Goal: Task Accomplishment & Management: Manage account settings

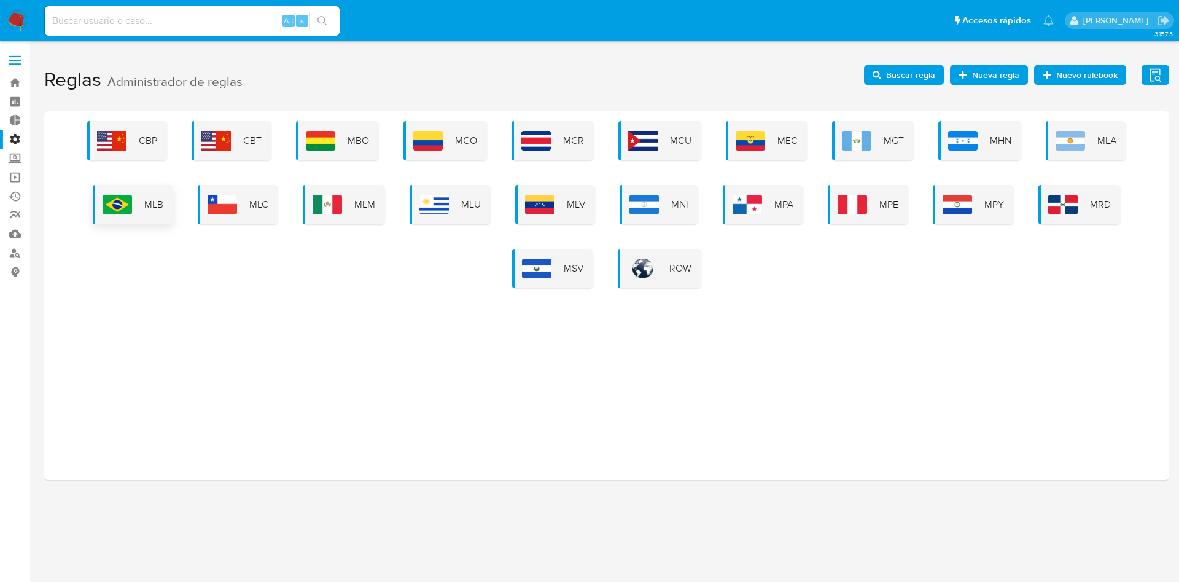
click at [142, 214] on div "MLB" at bounding box center [133, 204] width 80 height 39
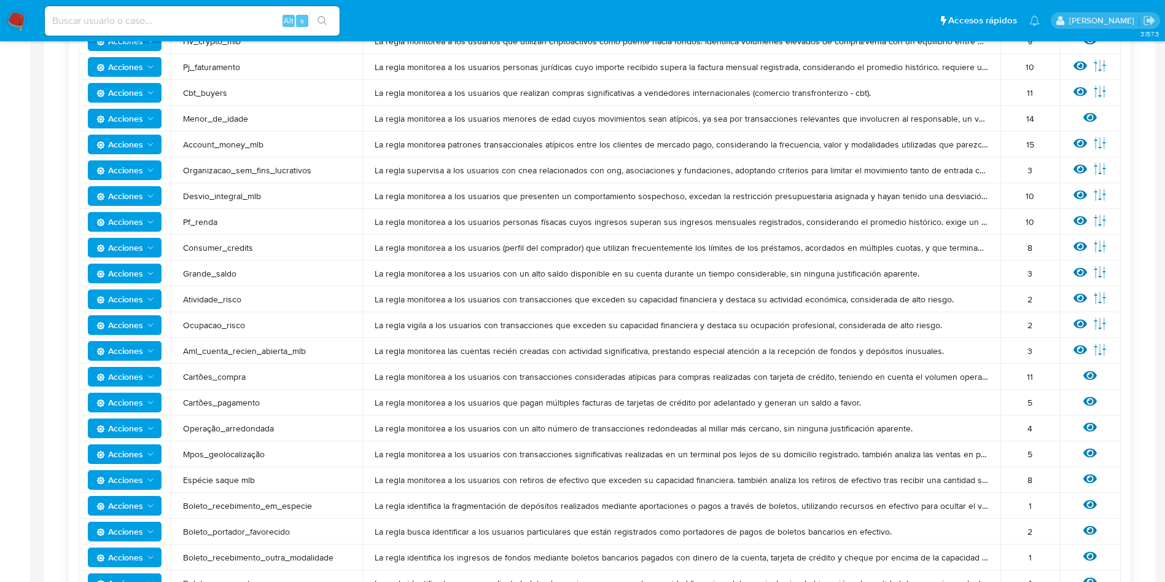
scroll to position [368, 0]
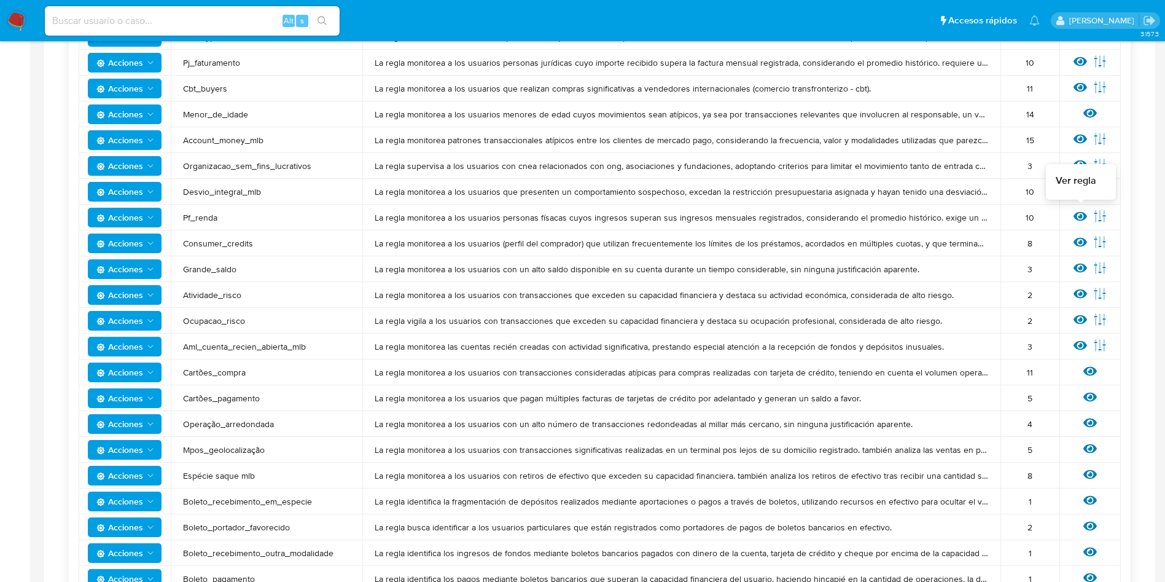
click at [1083, 217] on icon at bounding box center [1081, 216] width 14 height 14
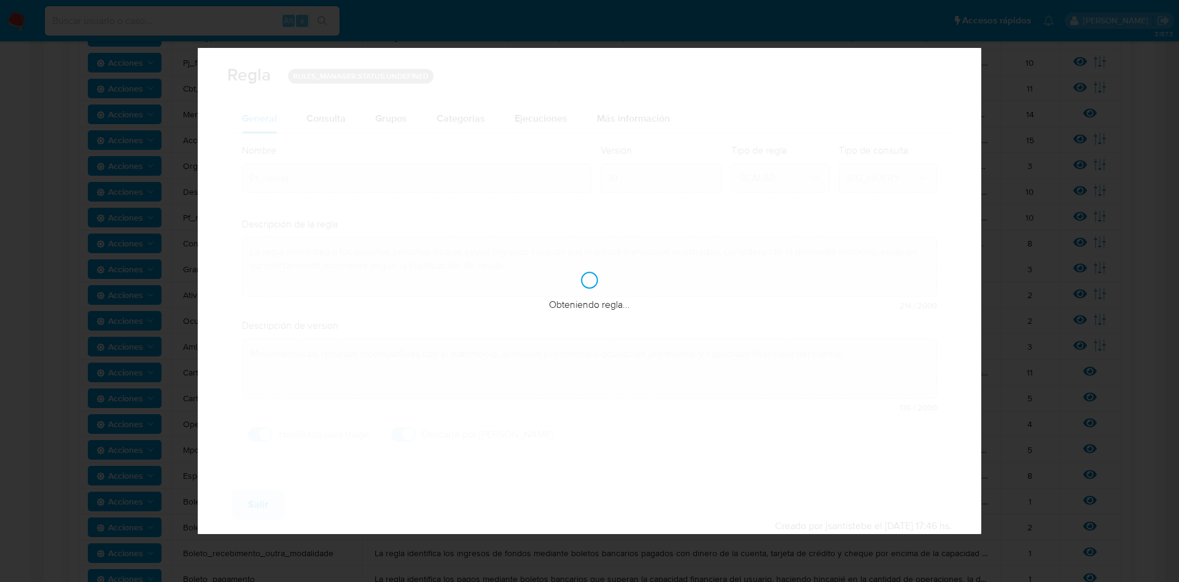
checkbox input "true"
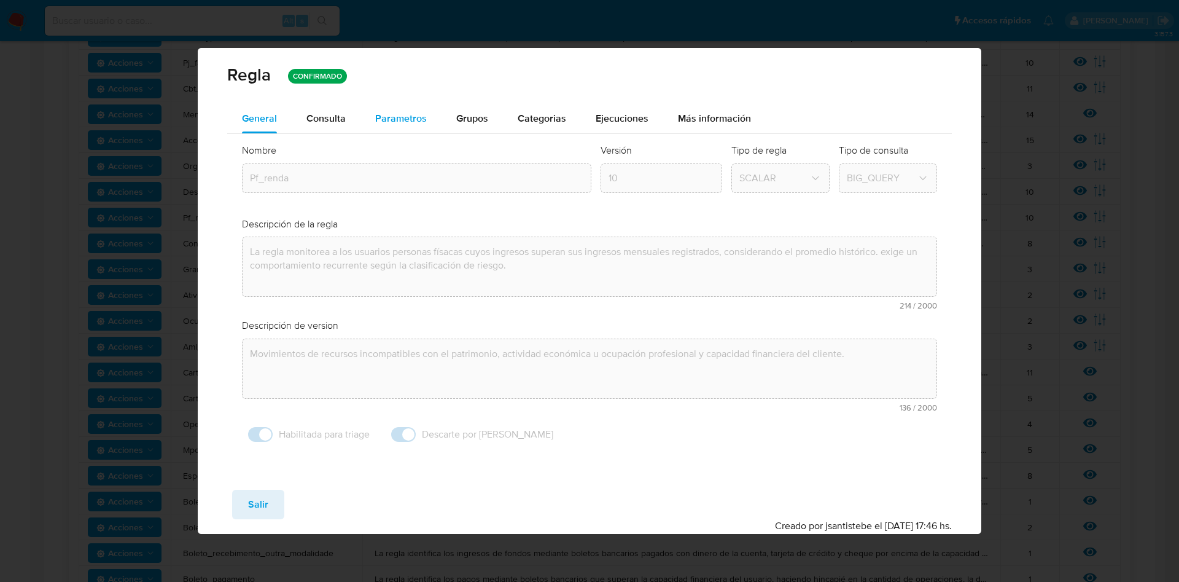
click at [392, 111] on span "Parametros" at bounding box center [401, 118] width 52 height 14
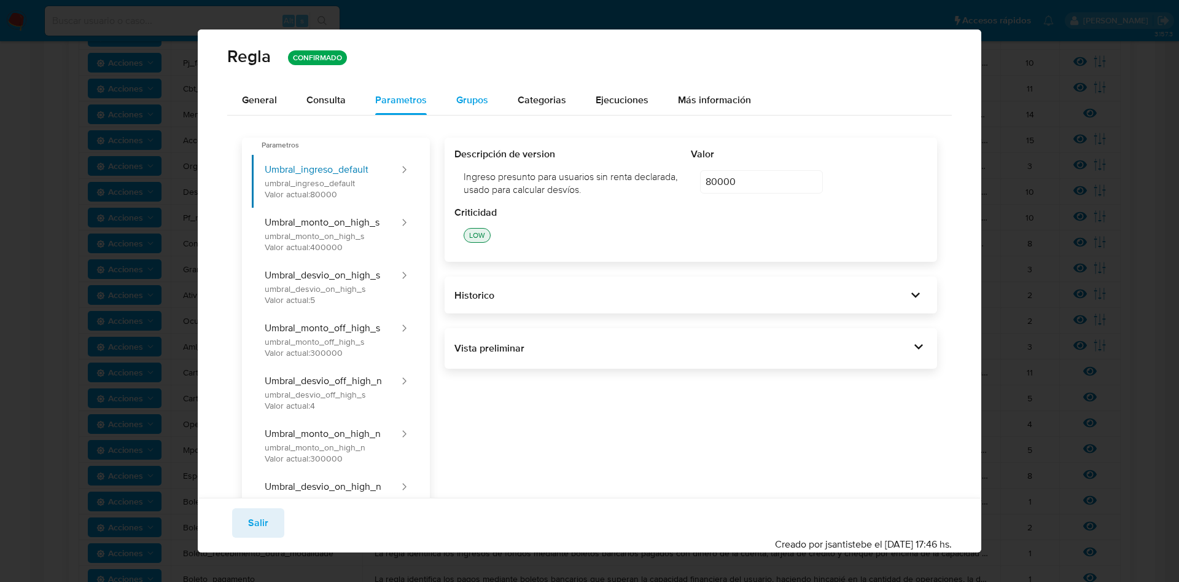
click at [478, 104] on span "Grupos" at bounding box center [472, 100] width 32 height 14
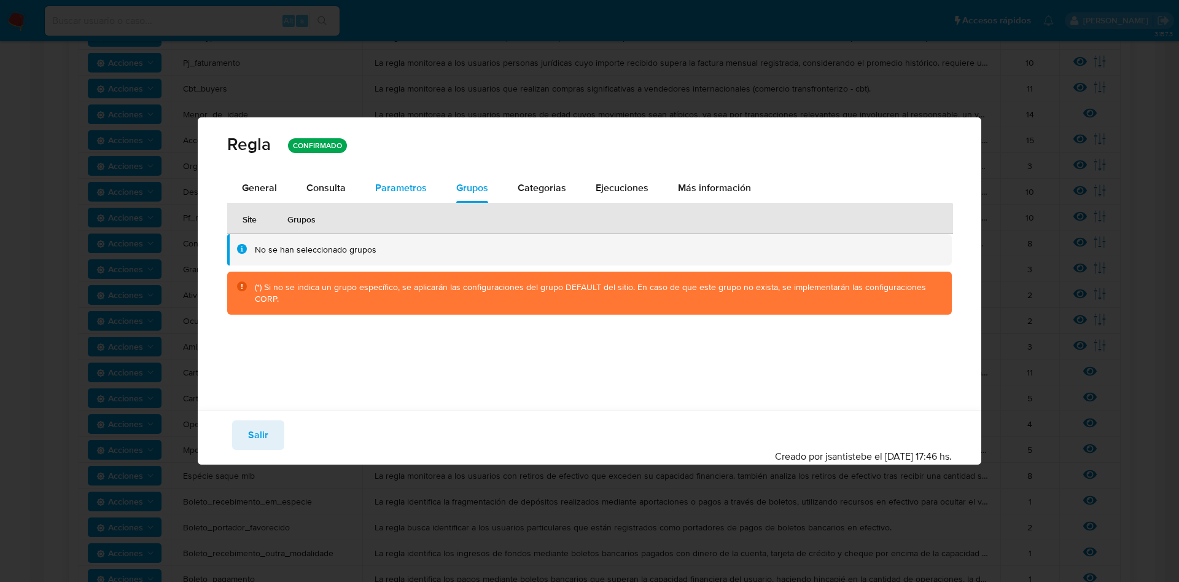
click at [397, 191] on span "Parametros" at bounding box center [401, 188] width 52 height 14
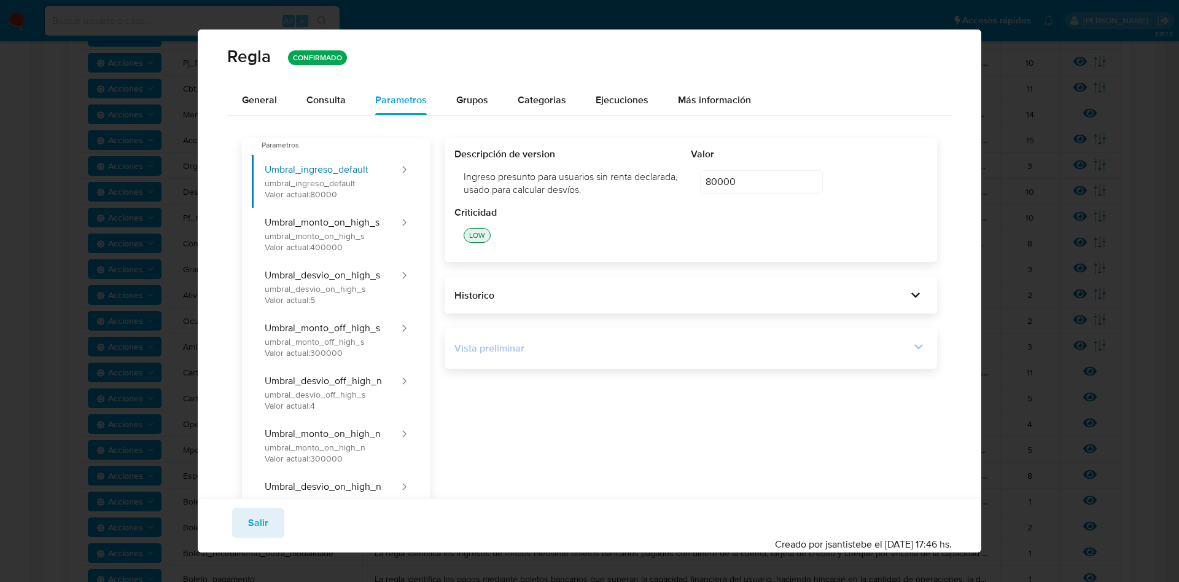
click at [912, 355] on div at bounding box center [918, 348] width 17 height 21
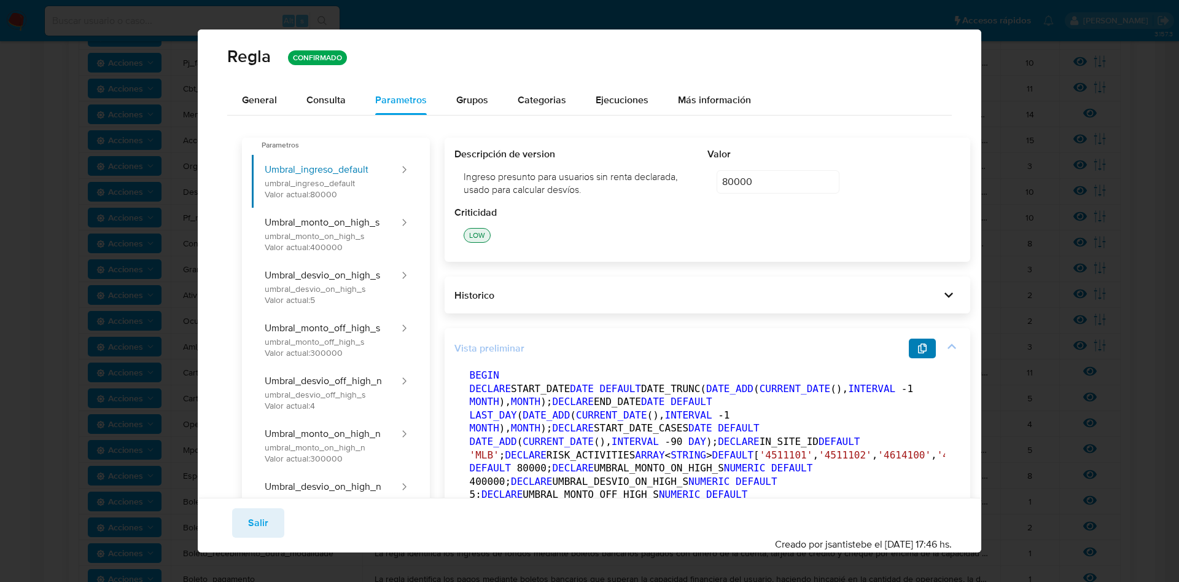
click at [918, 354] on span "button" at bounding box center [923, 348] width 10 height 17
click at [242, 524] on button "Salir" at bounding box center [258, 522] width 52 height 29
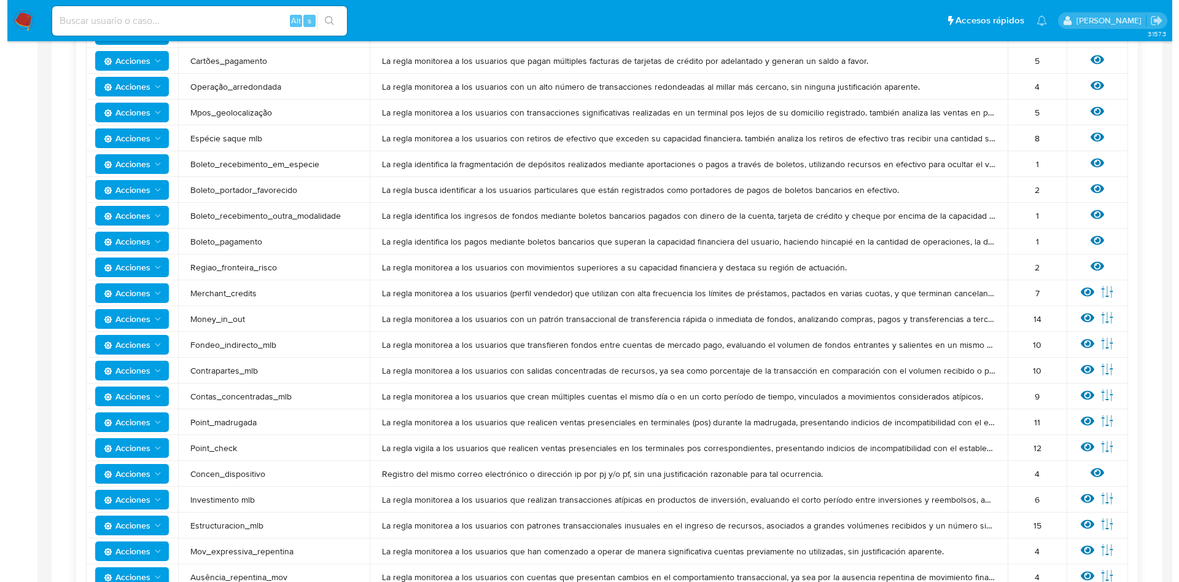
scroll to position [829, 0]
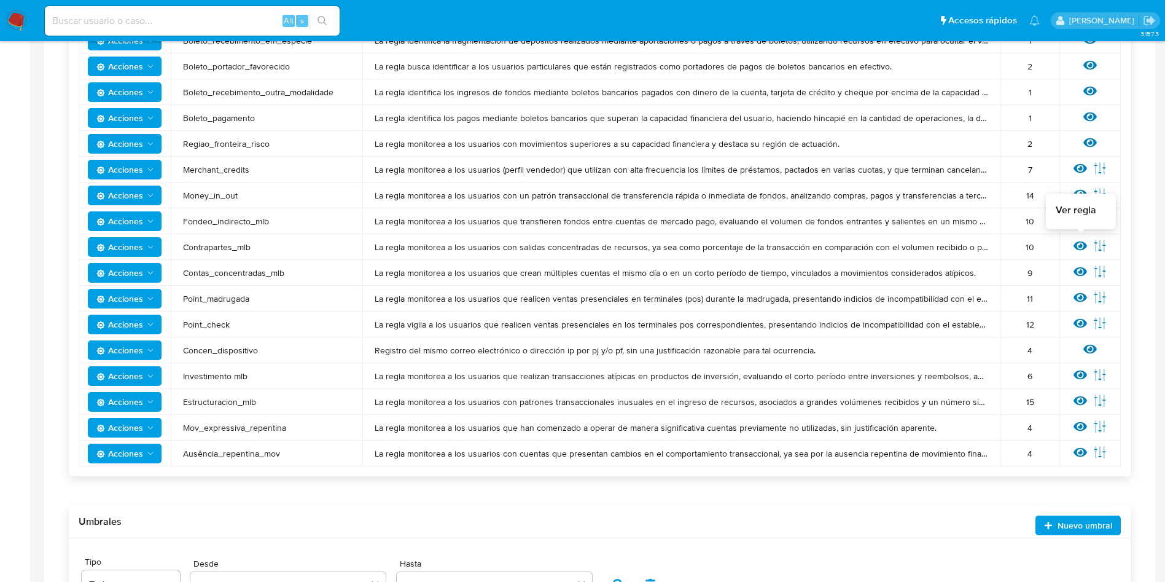
click at [1078, 244] on icon at bounding box center [1081, 246] width 14 height 14
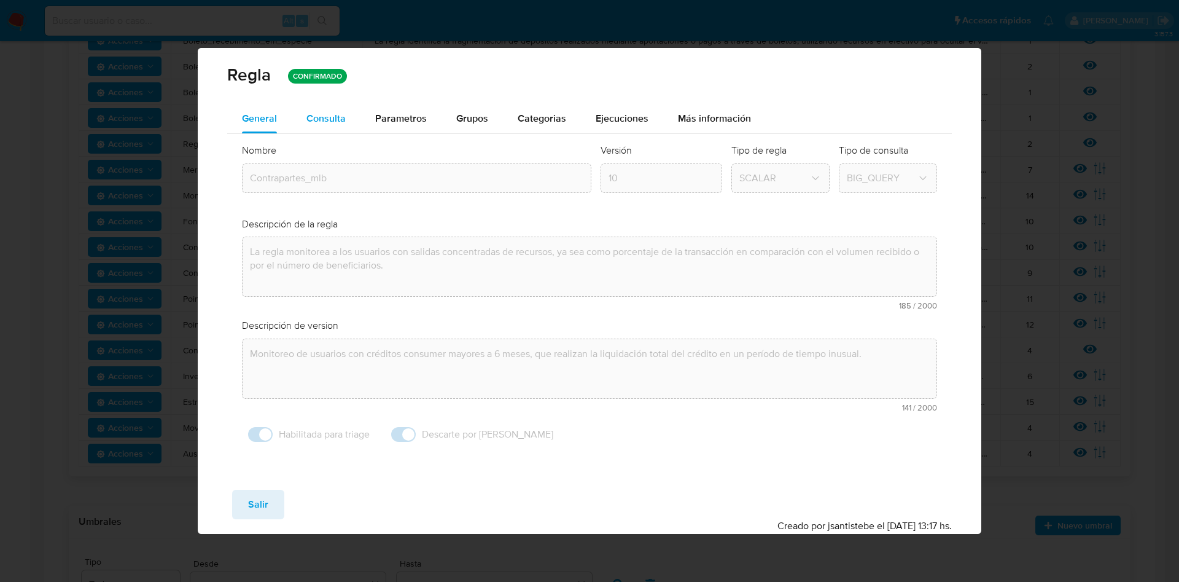
click at [332, 119] on span "Consulta" at bounding box center [325, 118] width 39 height 14
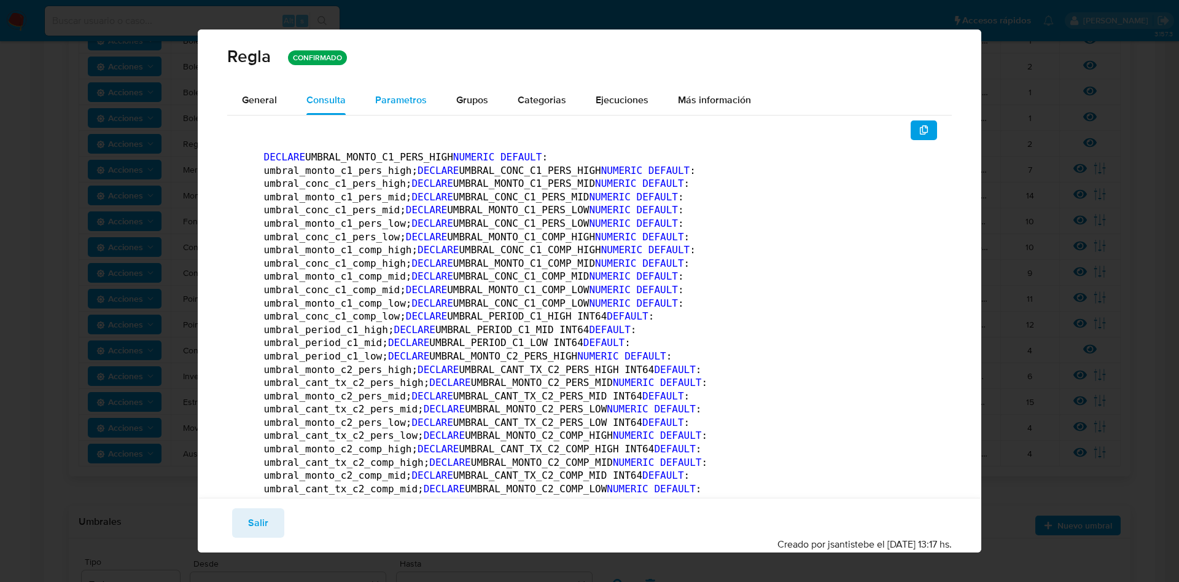
click at [404, 100] on span "Parametros" at bounding box center [401, 100] width 52 height 14
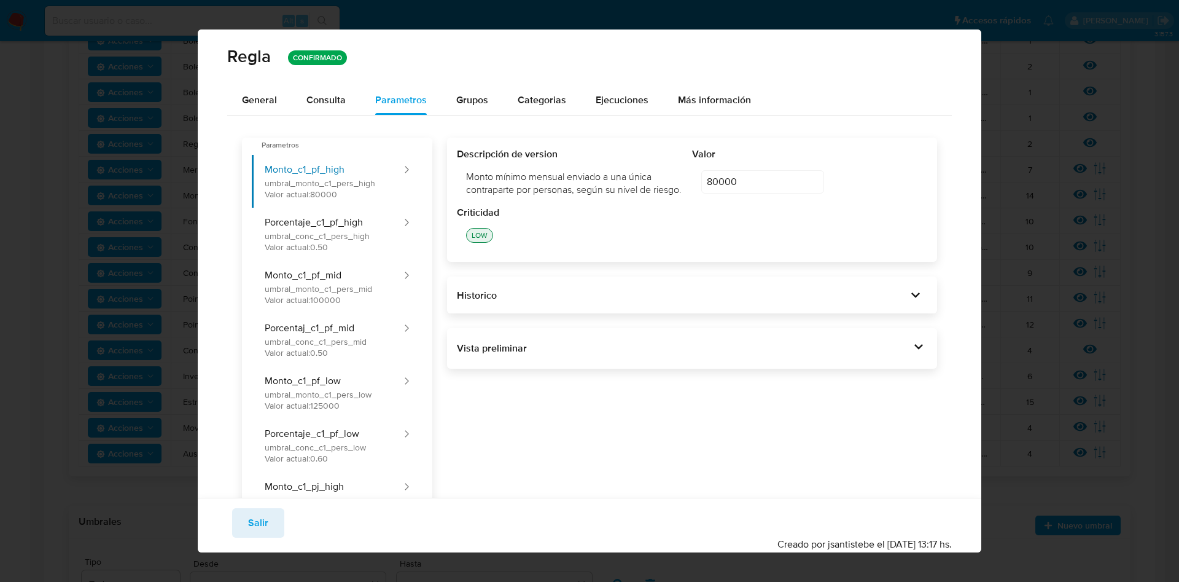
click at [918, 367] on div "Vista preliminar DECLARE UMBRAL_MONTO_C1_PERS_HIGH NUMERIC DEFAULT 80000 ; DECL…" at bounding box center [692, 348] width 491 height 41
click at [913, 355] on icon at bounding box center [918, 346] width 17 height 17
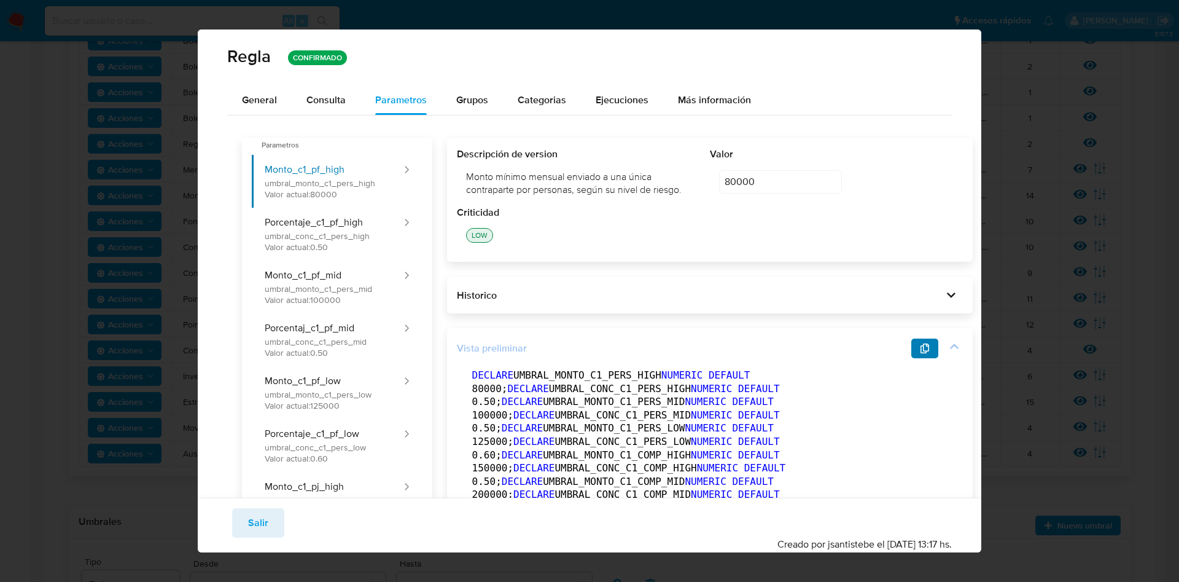
click at [911, 358] on button "button" at bounding box center [924, 348] width 27 height 20
click at [260, 512] on span "Salir" at bounding box center [258, 522] width 20 height 27
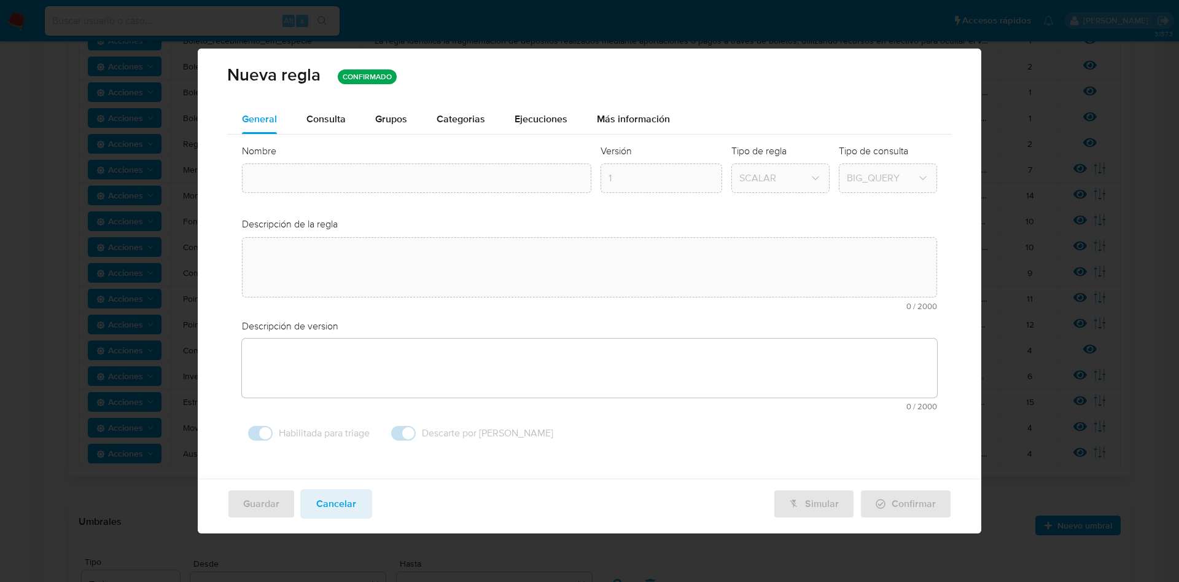
type input "Contrapartes_mlb"
type textarea "La regla monitorea a los usuarios con salidas concentradas de recursos, ya sea …"
type textarea "Monitoreo de usuarios con créditos consumer mayores a 6 meses, que realizan la …"
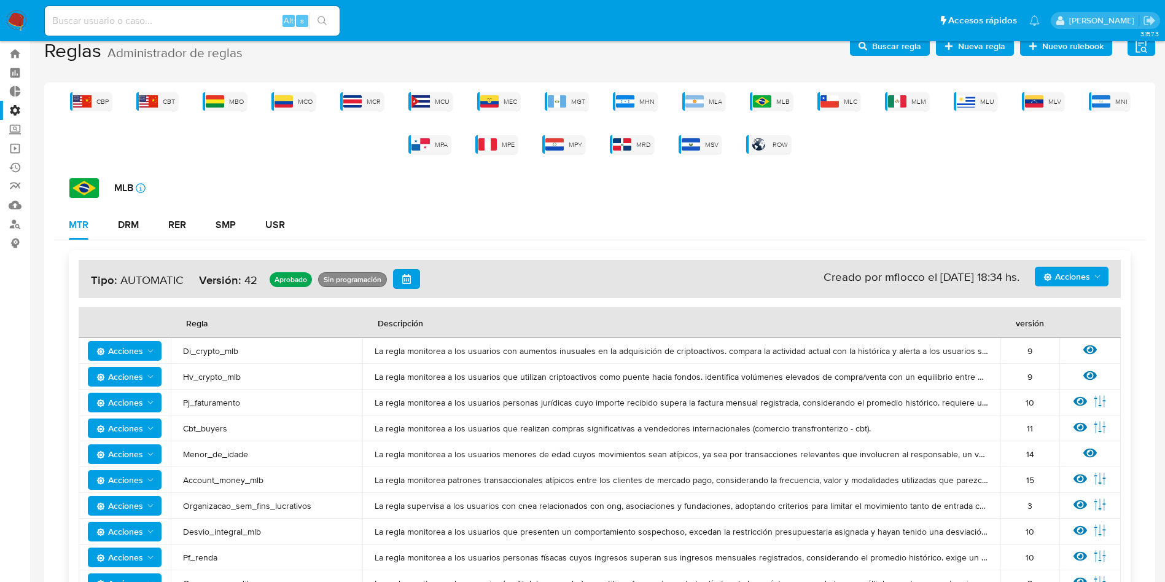
scroll to position [0, 0]
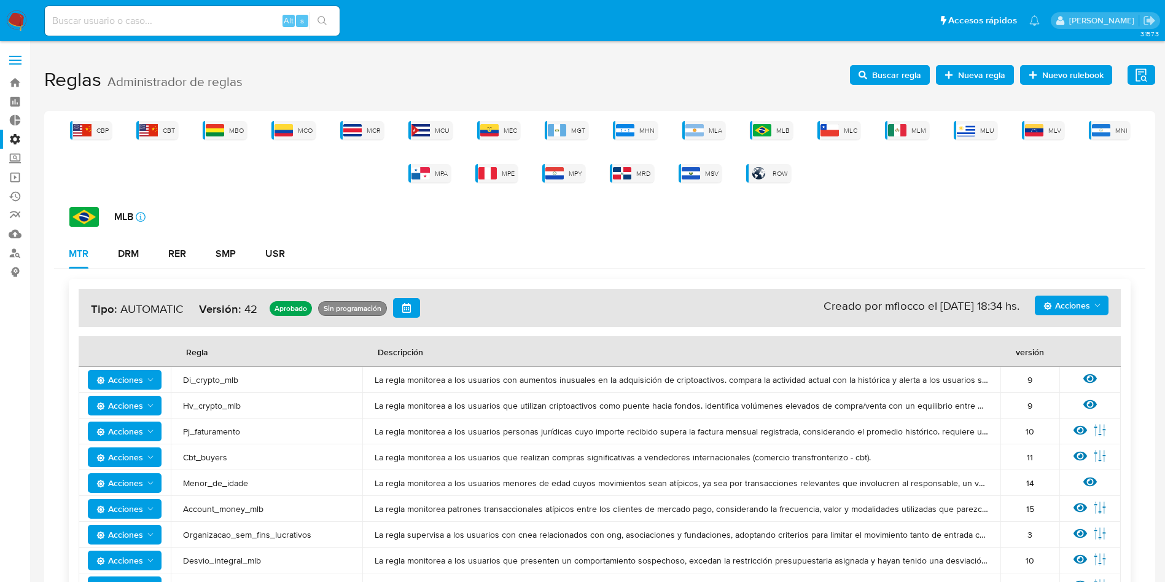
click at [6, 57] on label at bounding box center [15, 60] width 31 height 26
click at [0, 0] on input "checkbox" at bounding box center [0, 0] width 0 height 0
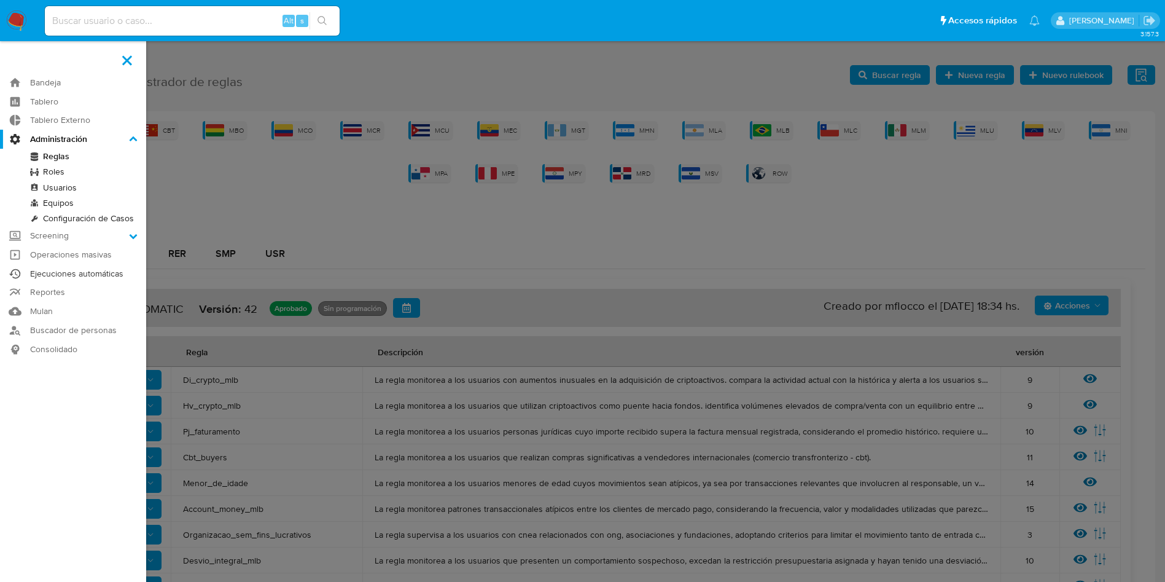
click at [74, 275] on link "Ejecuciones automáticas" at bounding box center [73, 273] width 146 height 19
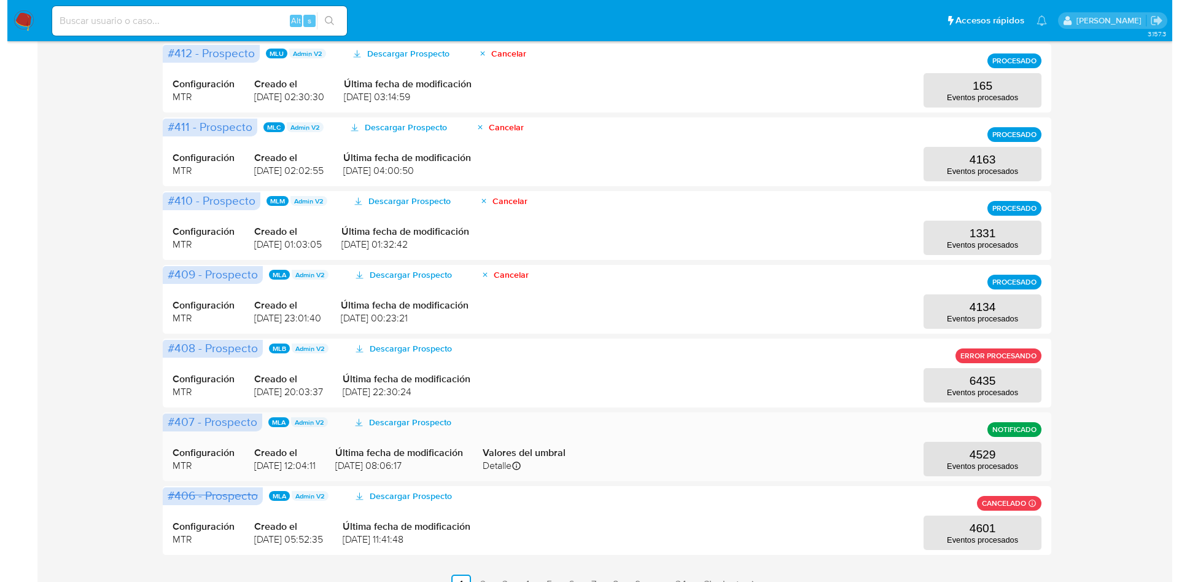
scroll to position [426, 0]
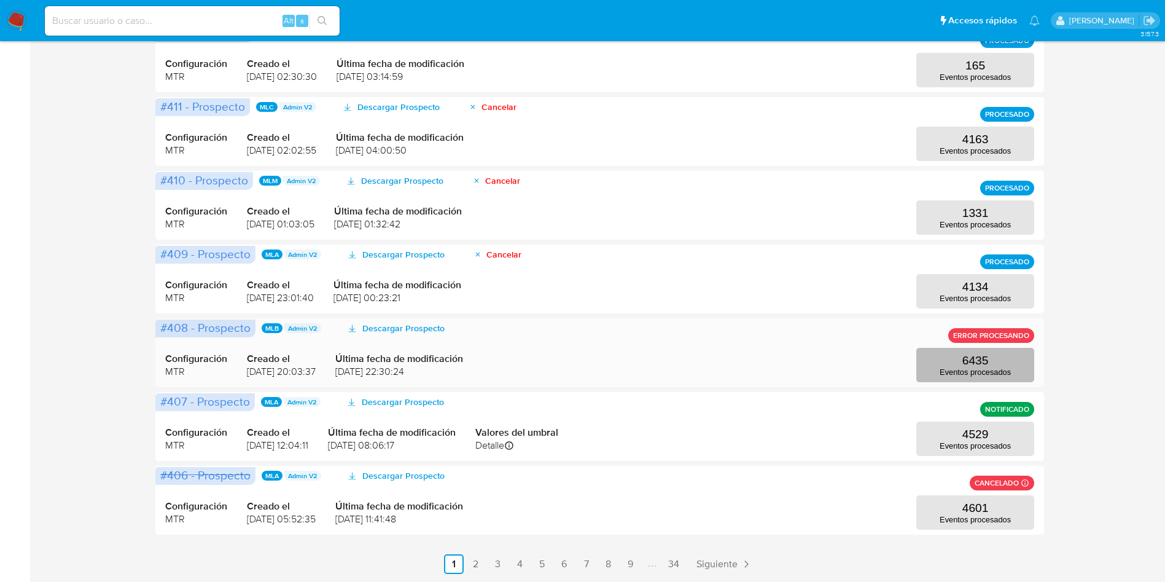
click at [978, 370] on p "Eventos procesados" at bounding box center [975, 371] width 71 height 9
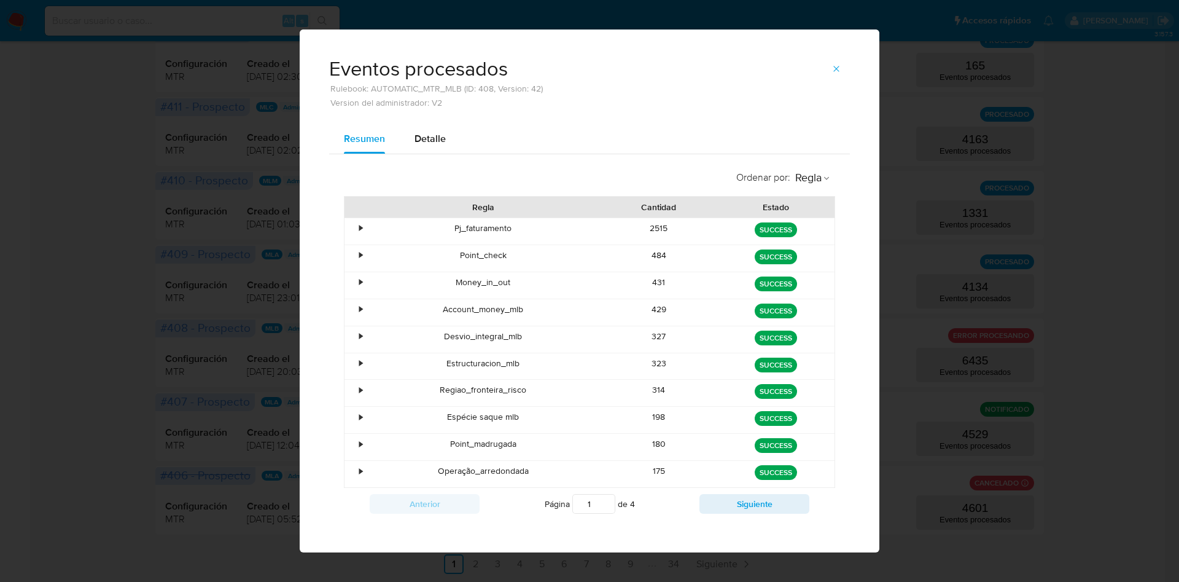
scroll to position [7, 0]
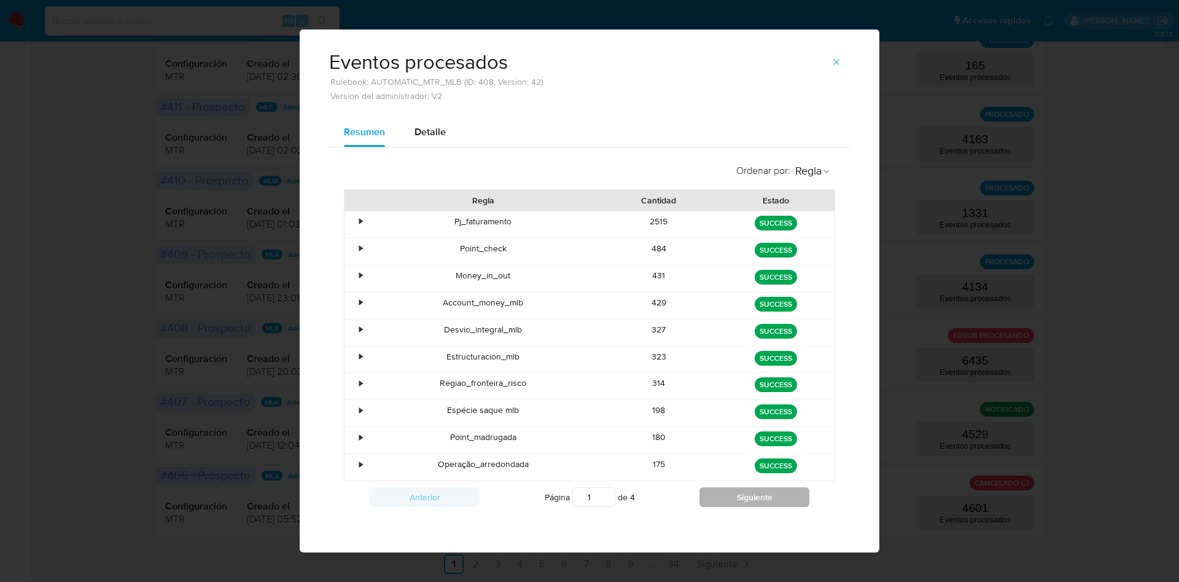
click at [703, 499] on button "Siguiente" at bounding box center [755, 497] width 110 height 20
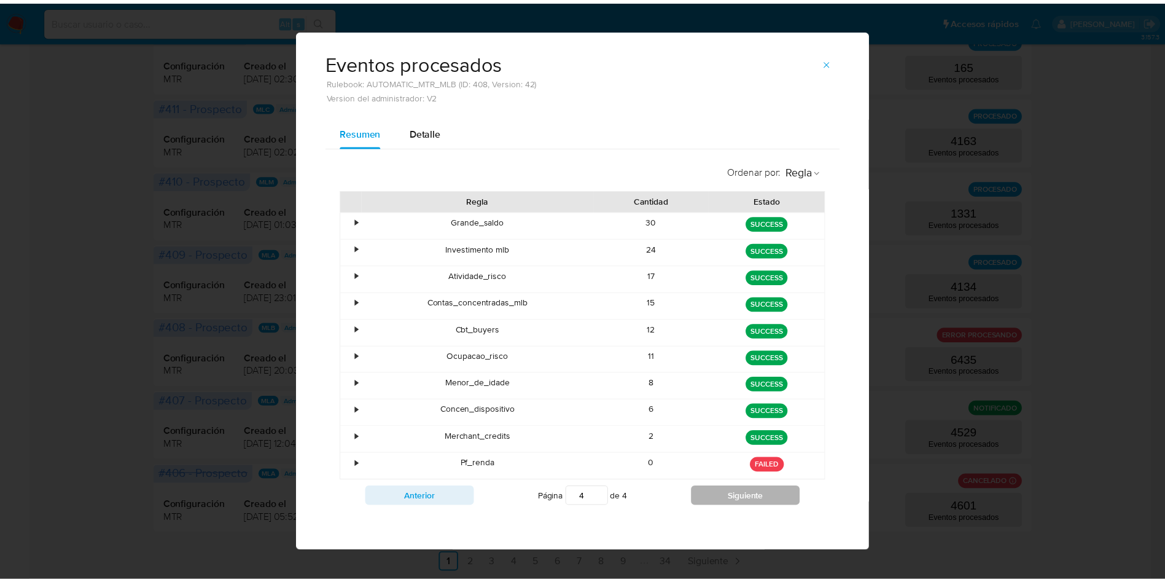
scroll to position [0, 0]
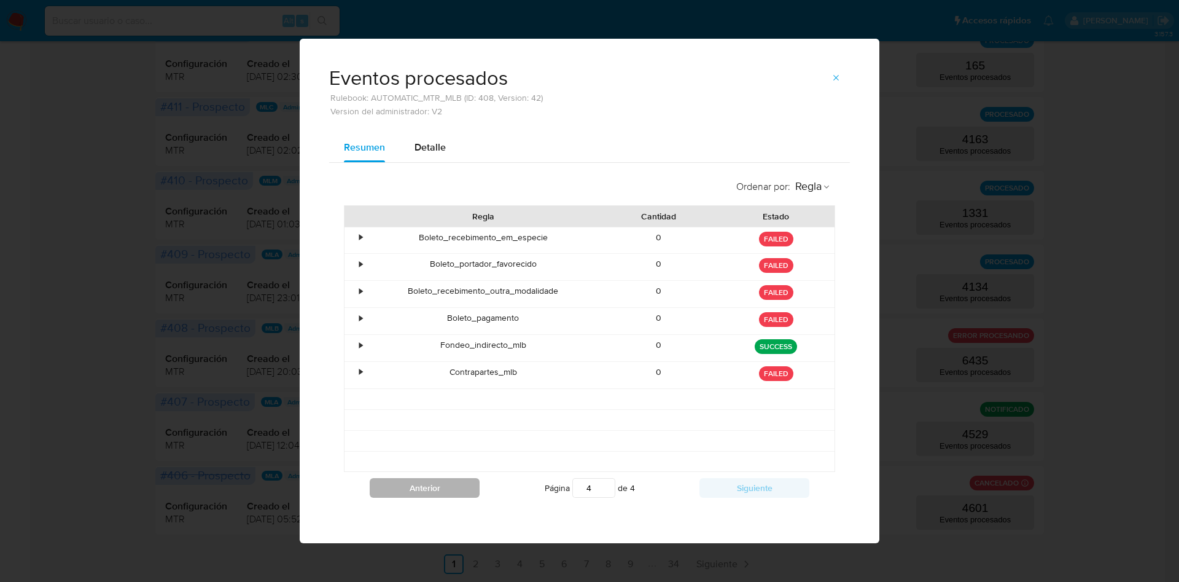
click at [460, 491] on button "Anterior" at bounding box center [425, 488] width 110 height 20
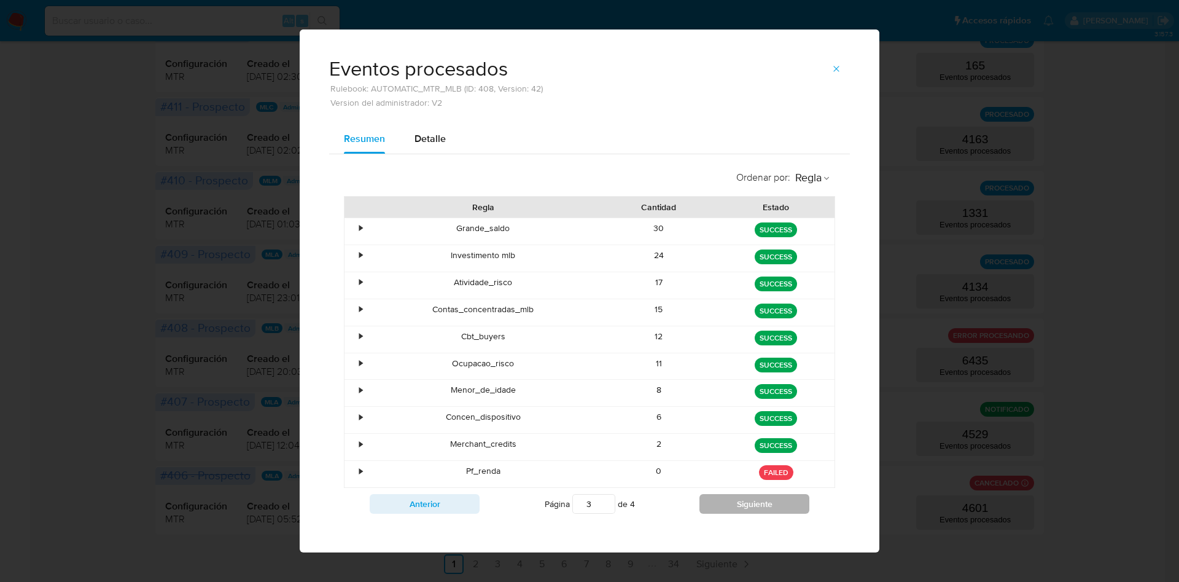
click at [736, 508] on button "Siguiente" at bounding box center [755, 504] width 110 height 20
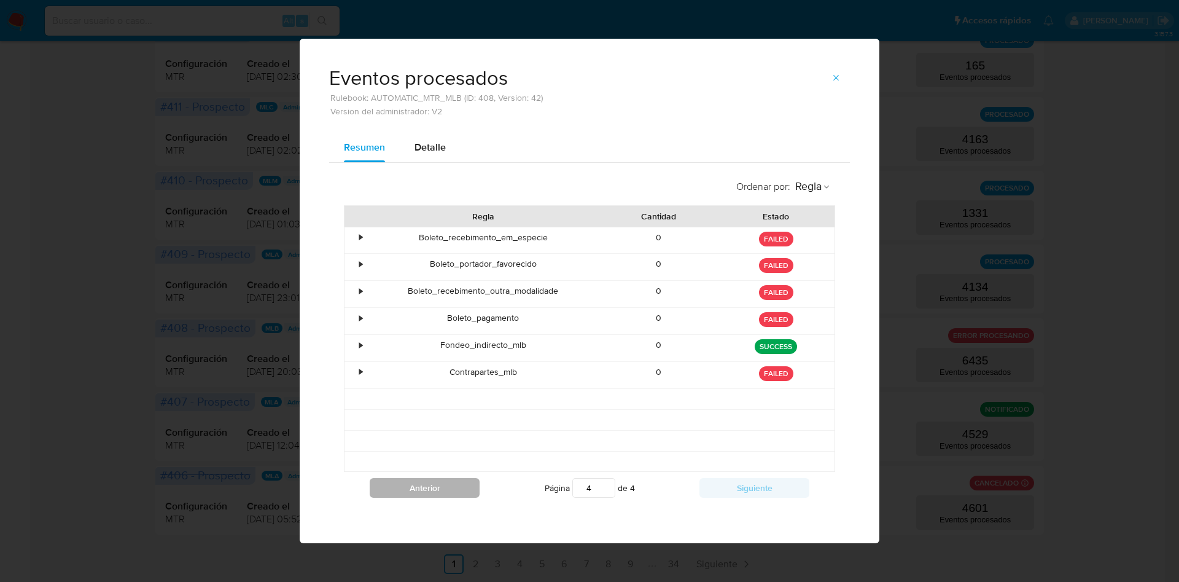
click at [454, 486] on button "Anterior" at bounding box center [425, 488] width 110 height 20
type input "3"
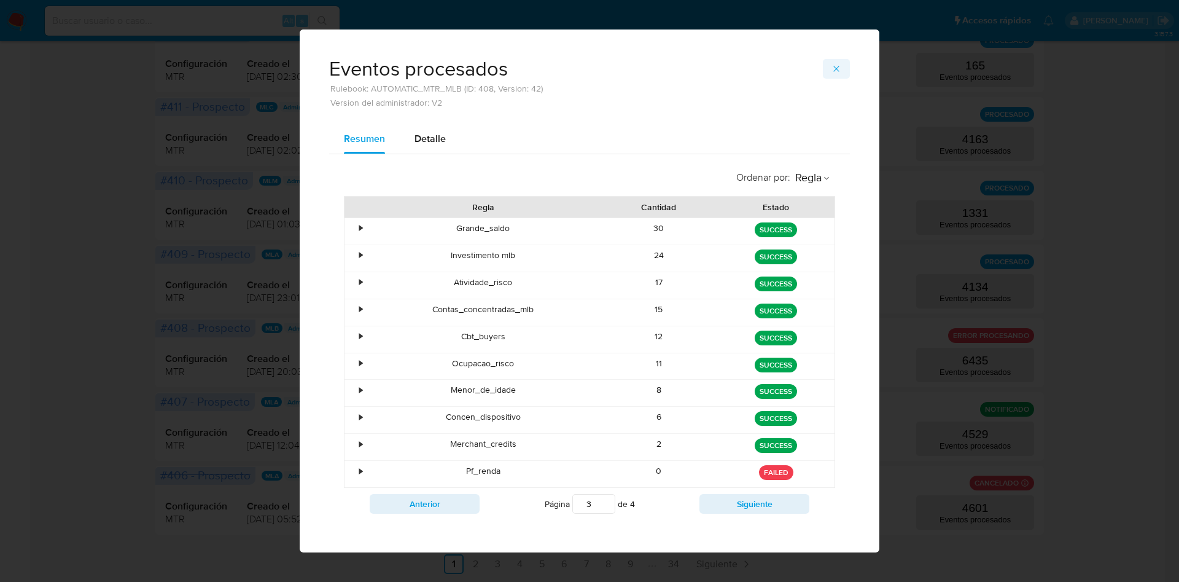
click at [832, 66] on icon "button" at bounding box center [837, 69] width 10 height 10
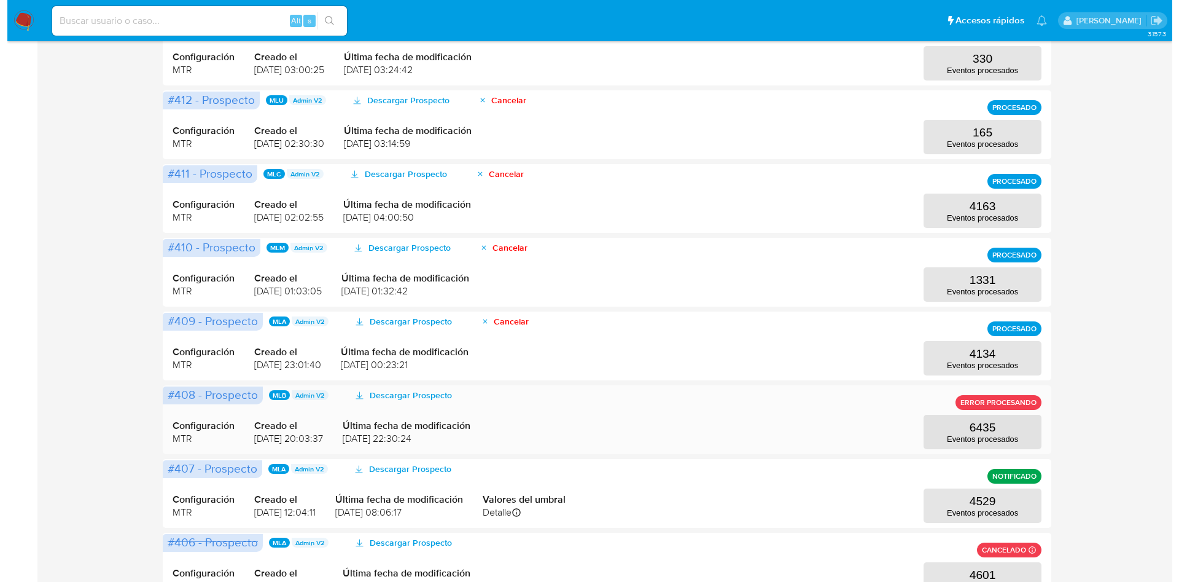
scroll to position [426, 0]
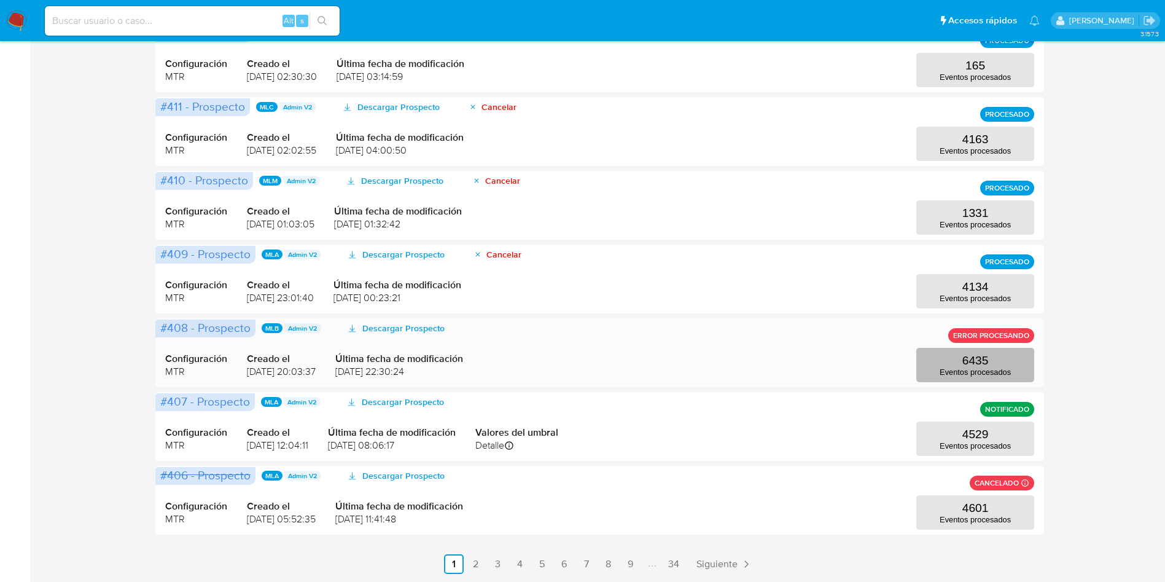
click at [966, 366] on p "6435" at bounding box center [975, 361] width 26 height 14
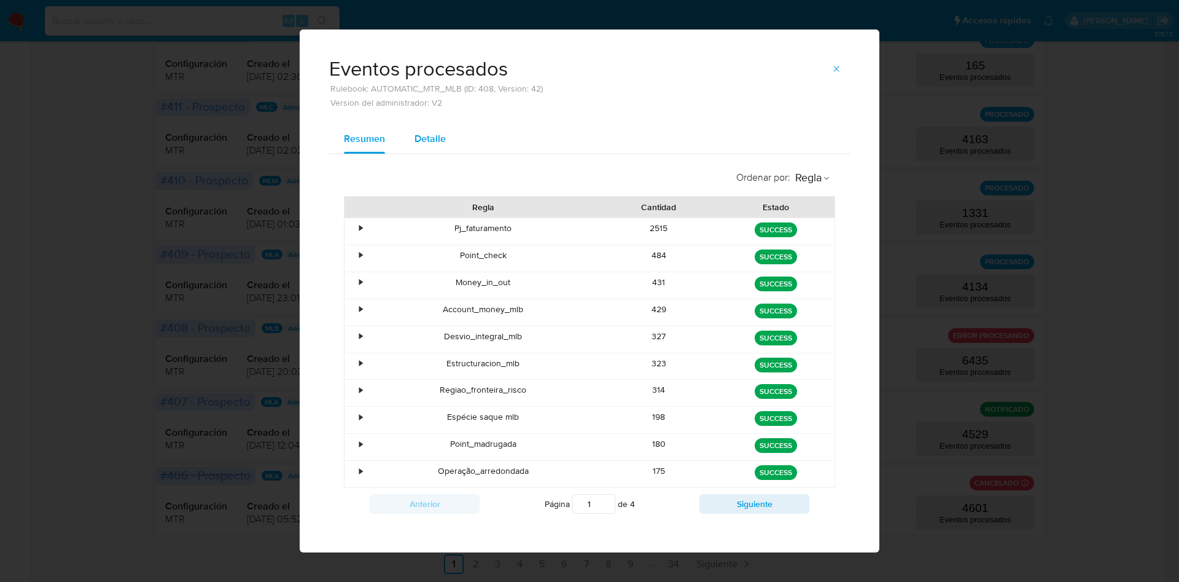
click at [421, 137] on span "Detalle" at bounding box center [430, 138] width 31 height 14
select select "10"
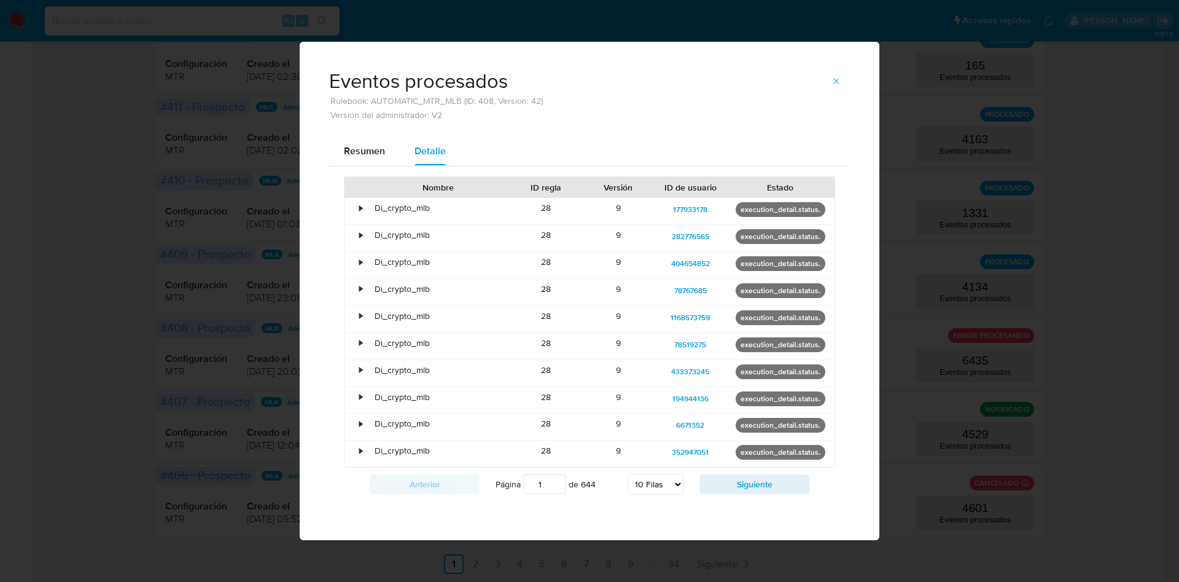
click at [359, 179] on div at bounding box center [355, 186] width 21 height 21
click at [370, 150] on span "Resumen" at bounding box center [364, 150] width 41 height 14
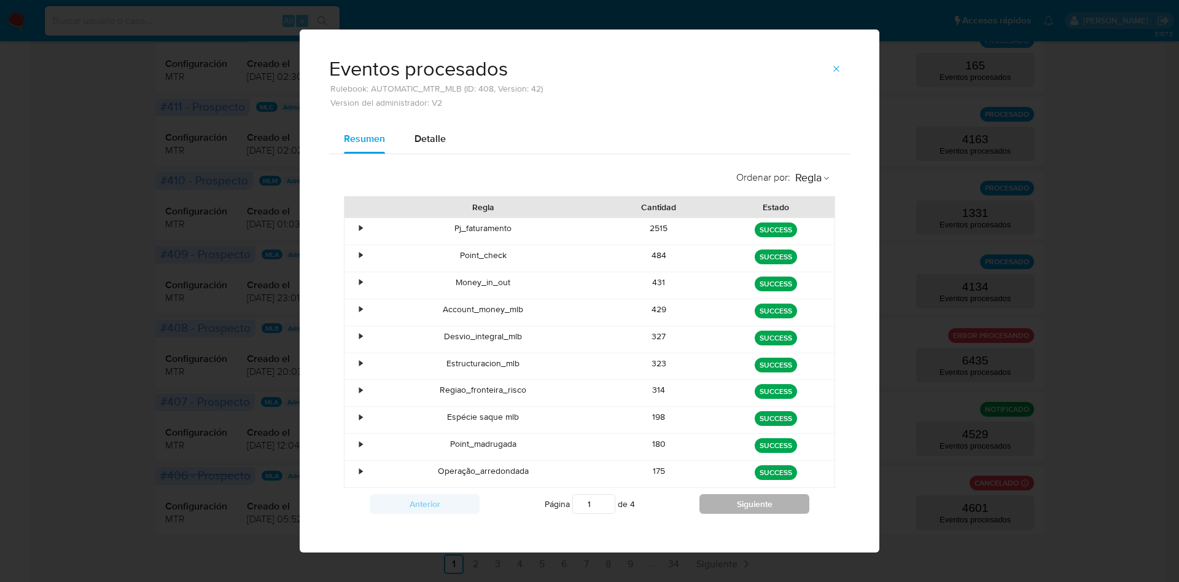
click at [711, 504] on button "Siguiente" at bounding box center [755, 504] width 110 height 20
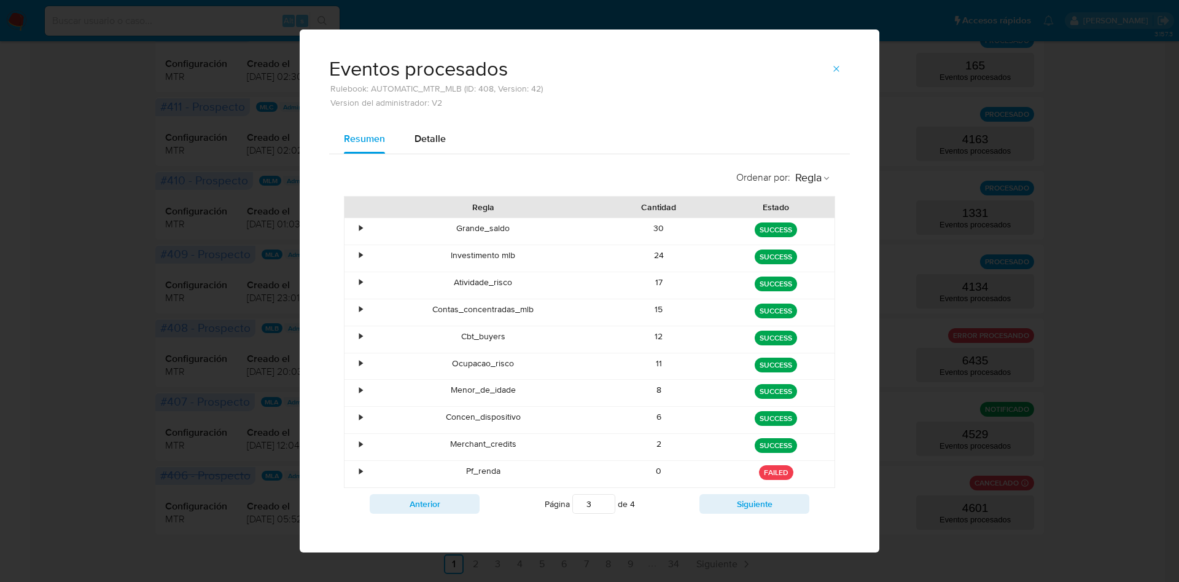
click at [350, 468] on div "•" at bounding box center [355, 474] width 21 height 26
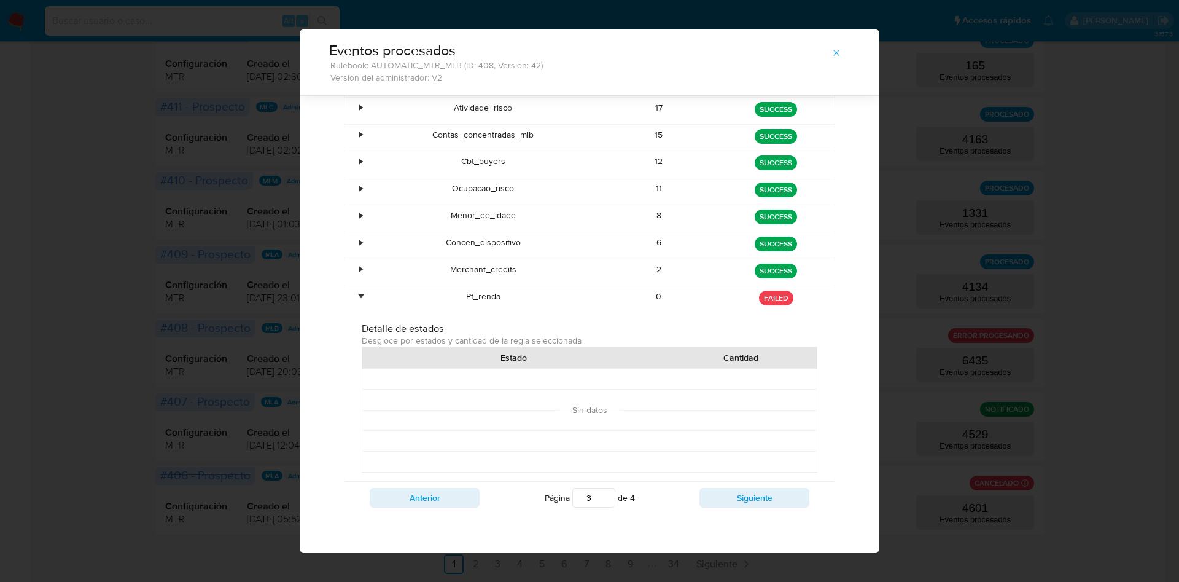
scroll to position [147, 0]
click at [348, 295] on div "•" at bounding box center [355, 299] width 21 height 26
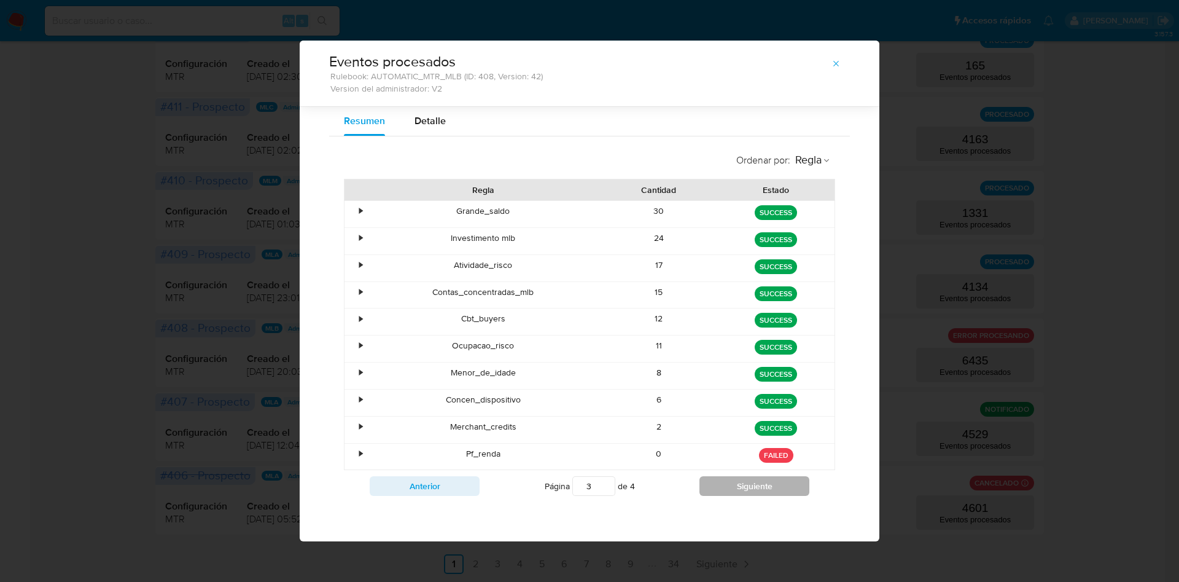
click at [725, 488] on button "Siguiente" at bounding box center [755, 486] width 110 height 20
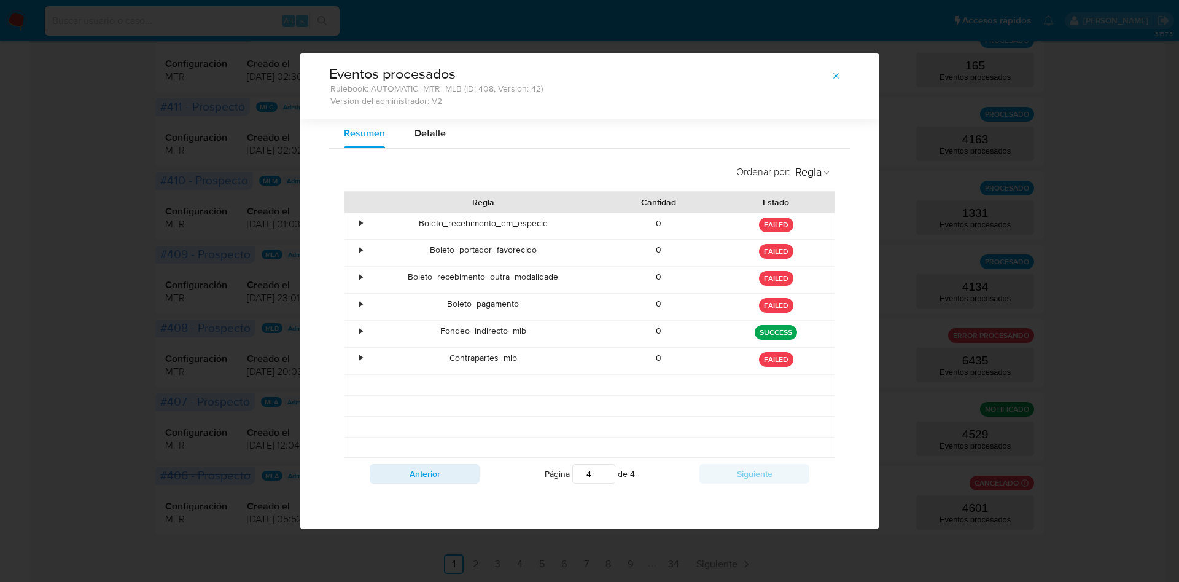
click at [358, 357] on div "•" at bounding box center [355, 361] width 21 height 26
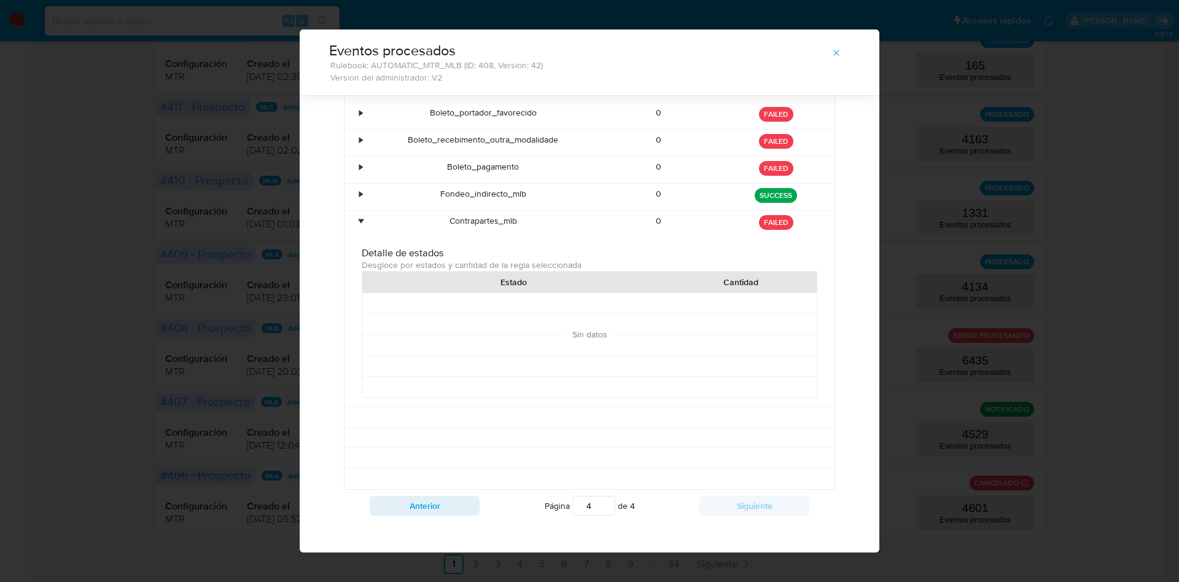
scroll to position [122, 0]
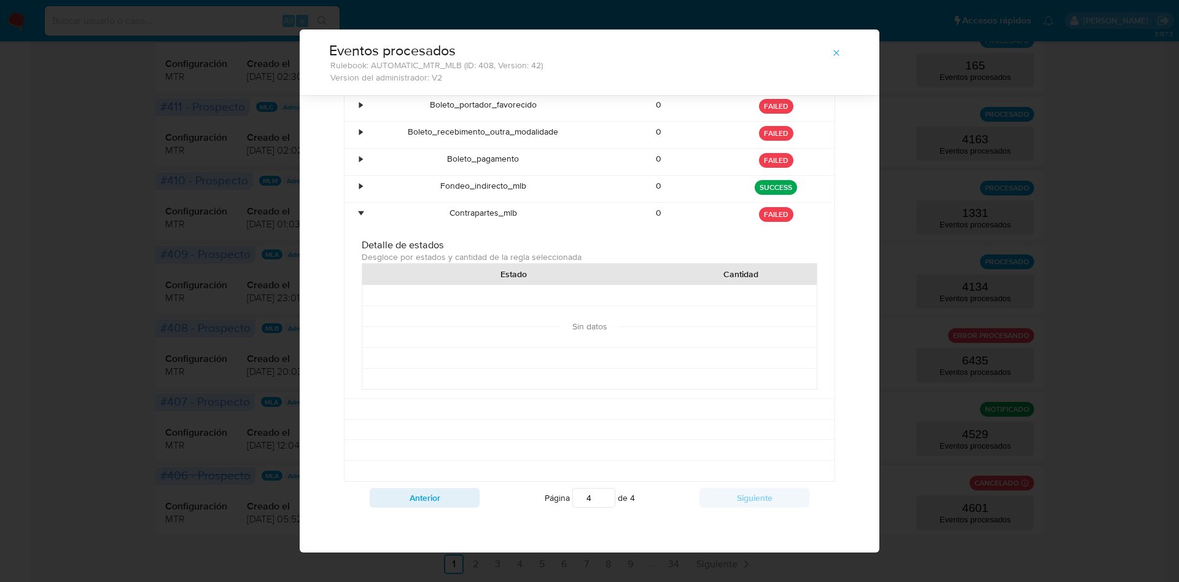
click at [359, 207] on div "•" at bounding box center [360, 213] width 3 height 12
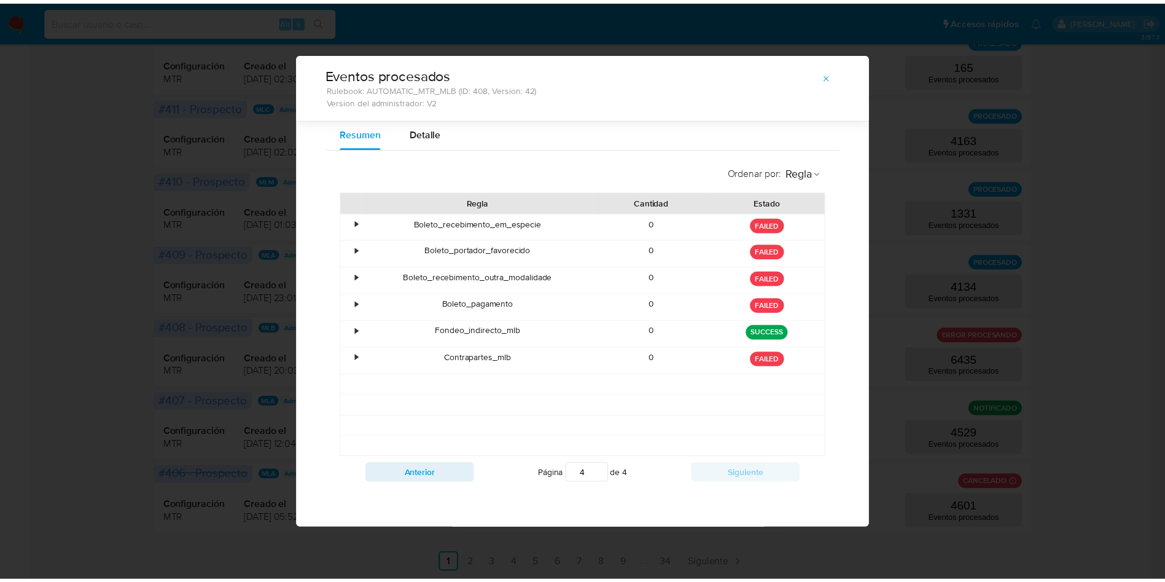
scroll to position [0, 0]
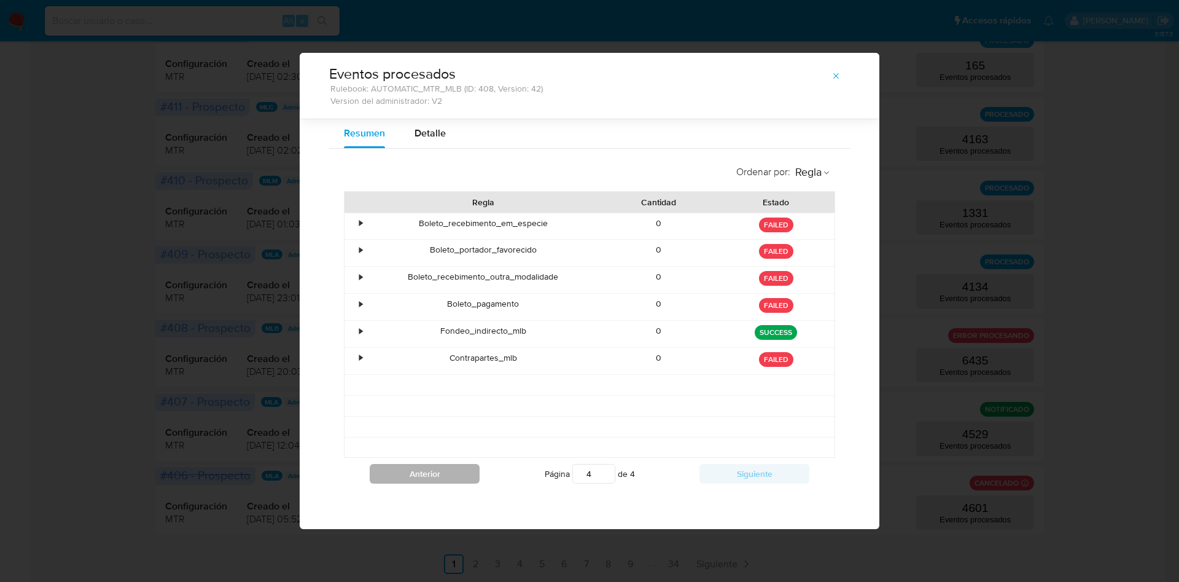
click at [456, 476] on button "Anterior" at bounding box center [425, 474] width 110 height 20
type input "3"
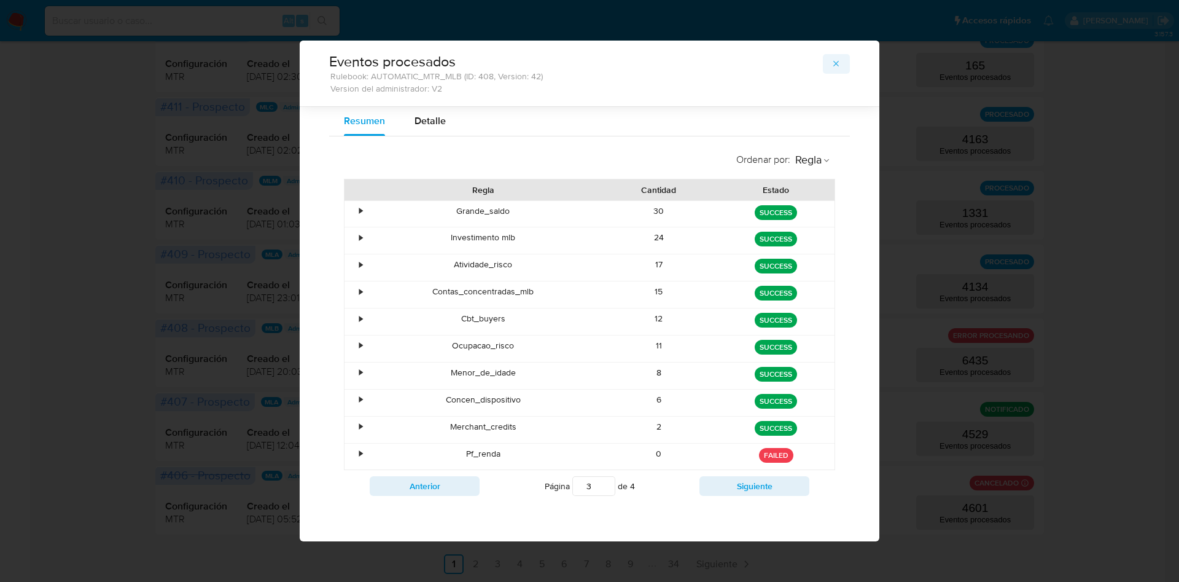
click at [842, 67] on button "button" at bounding box center [836, 64] width 27 height 20
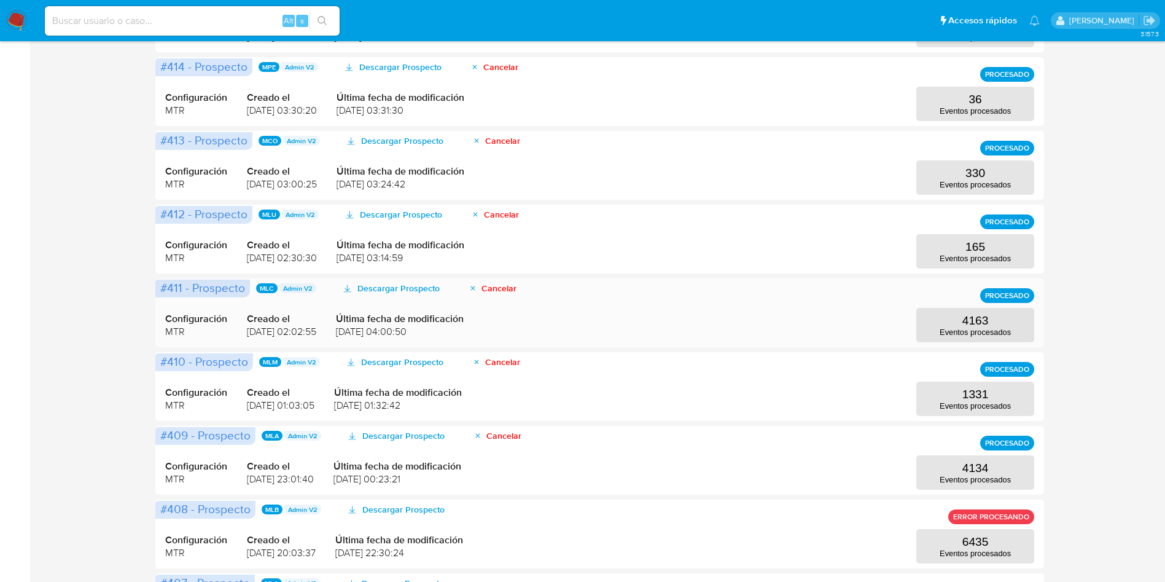
scroll to position [242, 0]
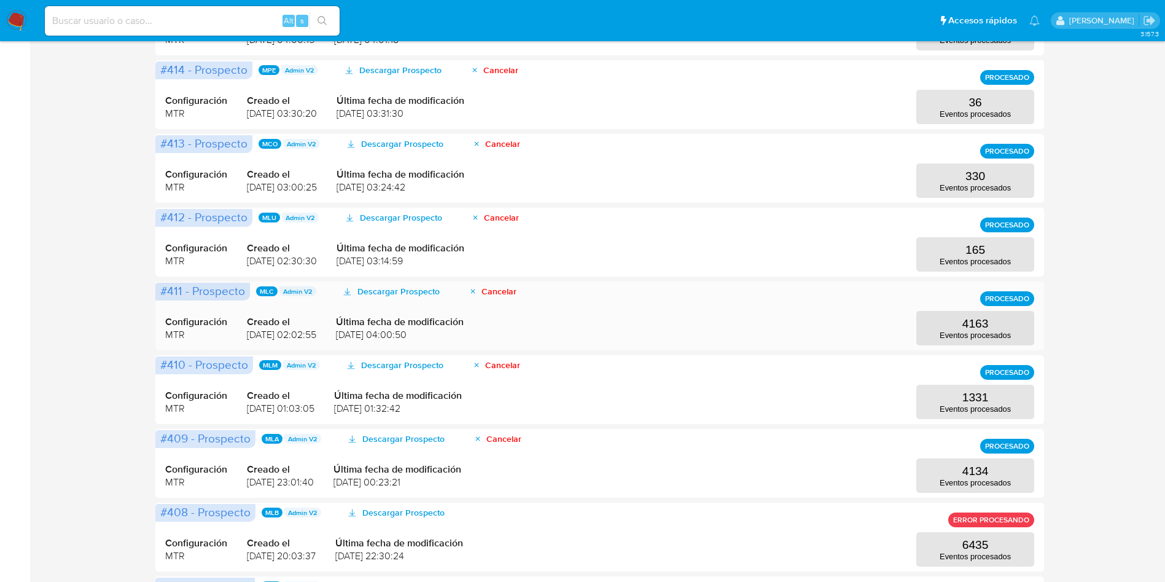
click at [989, 308] on div "Configuración MTR Creado el 08/09/2025 02:02:55 Última fecha de modificación 08…" at bounding box center [599, 315] width 869 height 59
click at [981, 325] on p "4163" at bounding box center [975, 324] width 26 height 14
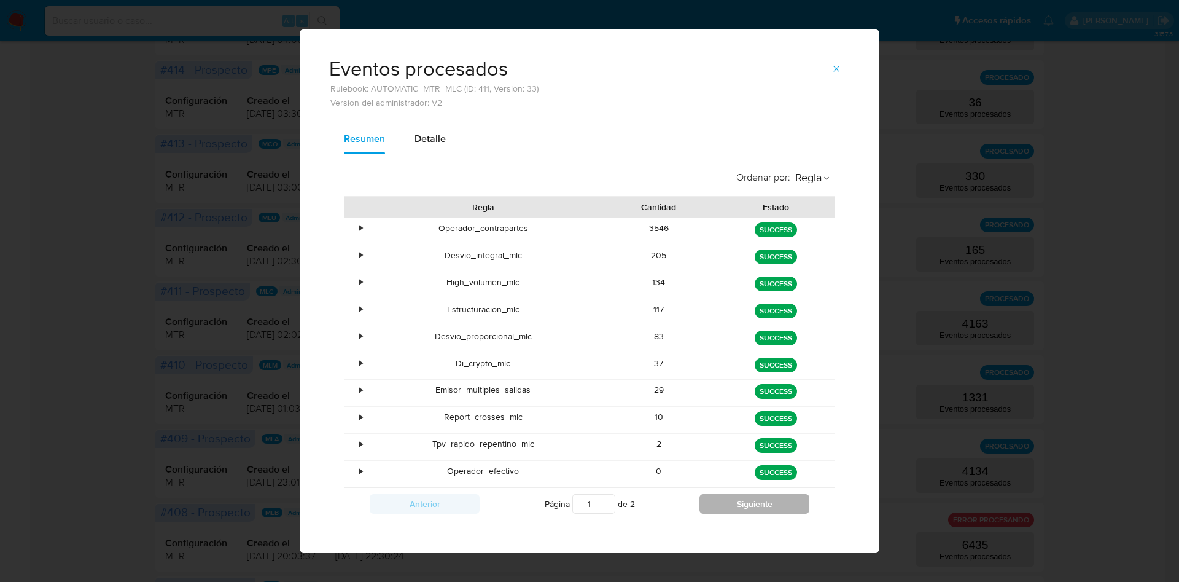
click at [726, 497] on button "Siguiente" at bounding box center [755, 504] width 110 height 20
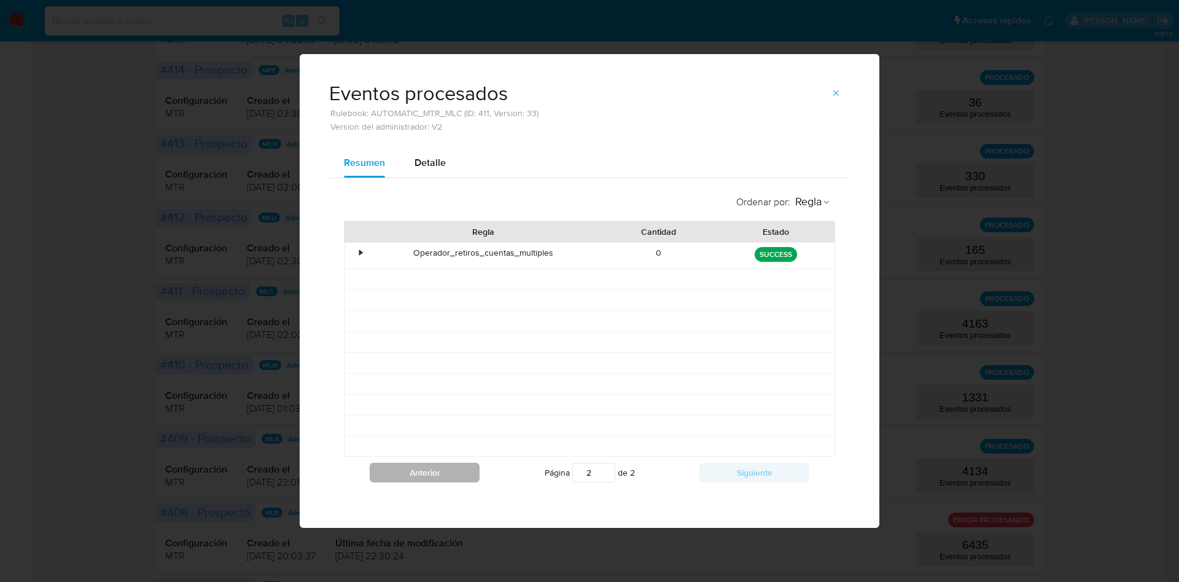
click at [446, 474] on button "Anterior" at bounding box center [425, 472] width 110 height 20
type input "1"
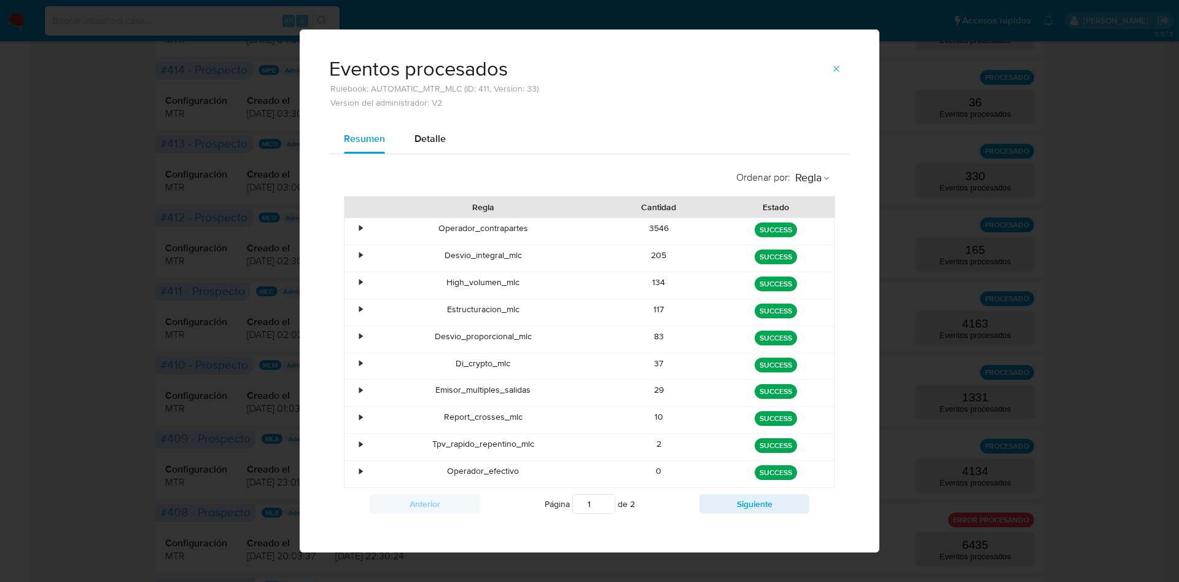
drag, startPoint x: 429, startPoint y: 229, endPoint x: 519, endPoint y: 229, distance: 90.3
click at [519, 229] on div "Operador_contrapartes" at bounding box center [483, 231] width 235 height 26
click at [526, 229] on div "Operador_contrapartes" at bounding box center [483, 231] width 235 height 26
click at [205, 199] on div "Eventos procesados Rulebook: AUTOMATIC_MTR_MLC (ID: 411, Version: 33) Version d…" at bounding box center [589, 291] width 1179 height 582
click at [832, 69] on icon "button" at bounding box center [837, 69] width 10 height 10
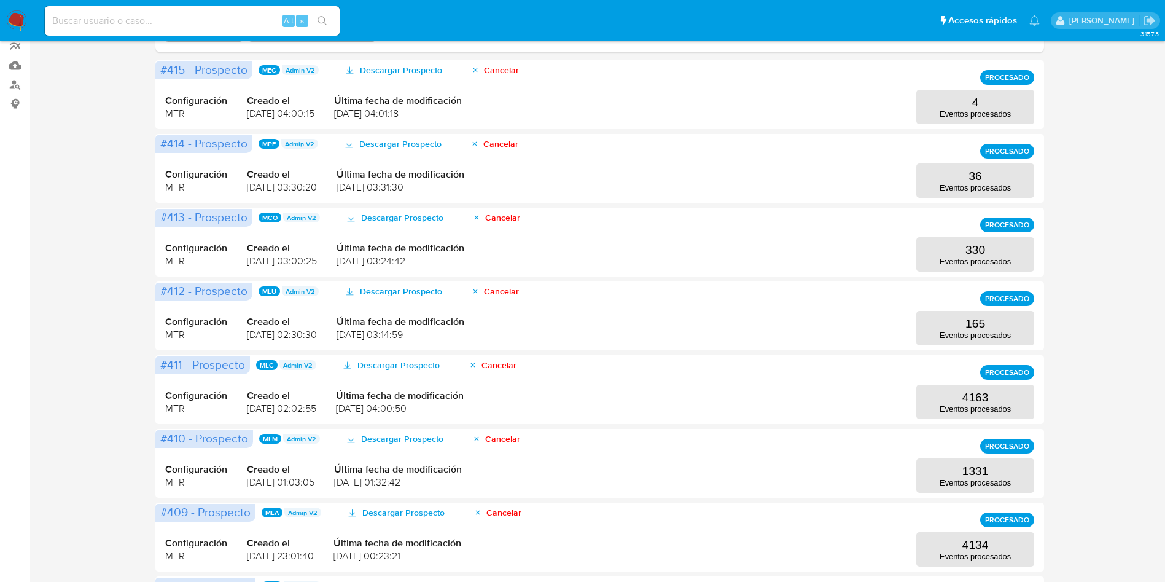
scroll to position [0, 0]
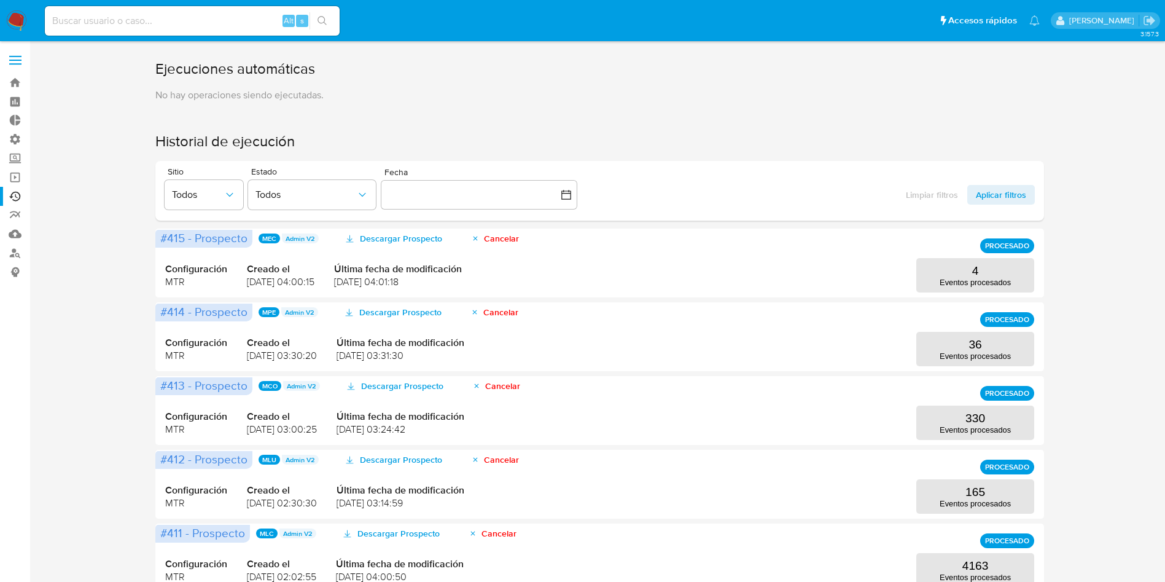
click at [17, 47] on label at bounding box center [15, 60] width 31 height 26
click at [0, 0] on input "checkbox" at bounding box center [0, 0] width 0 height 0
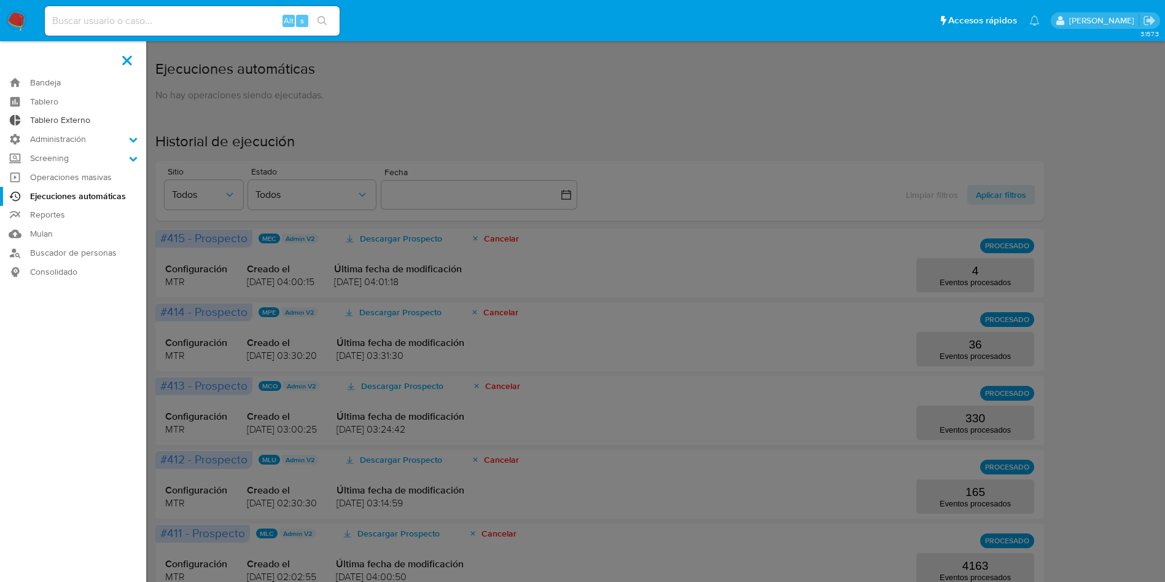
click at [63, 117] on link "Tablero Externo" at bounding box center [73, 120] width 146 height 19
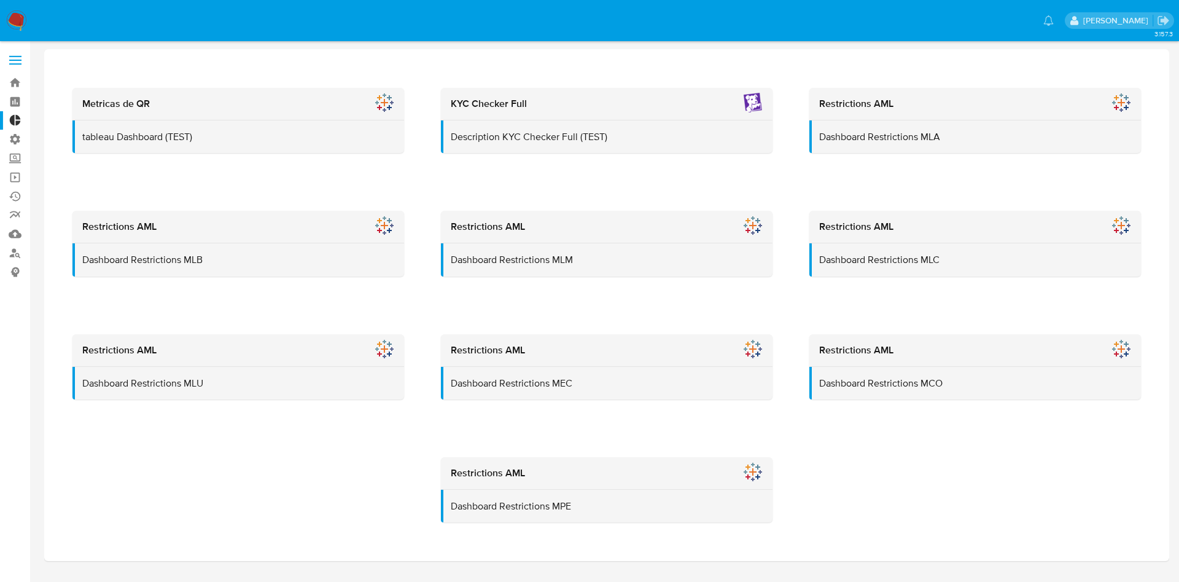
click at [14, 55] on span at bounding box center [15, 56] width 12 height 2
click at [0, 0] on input "checkbox" at bounding box center [0, 0] width 0 height 0
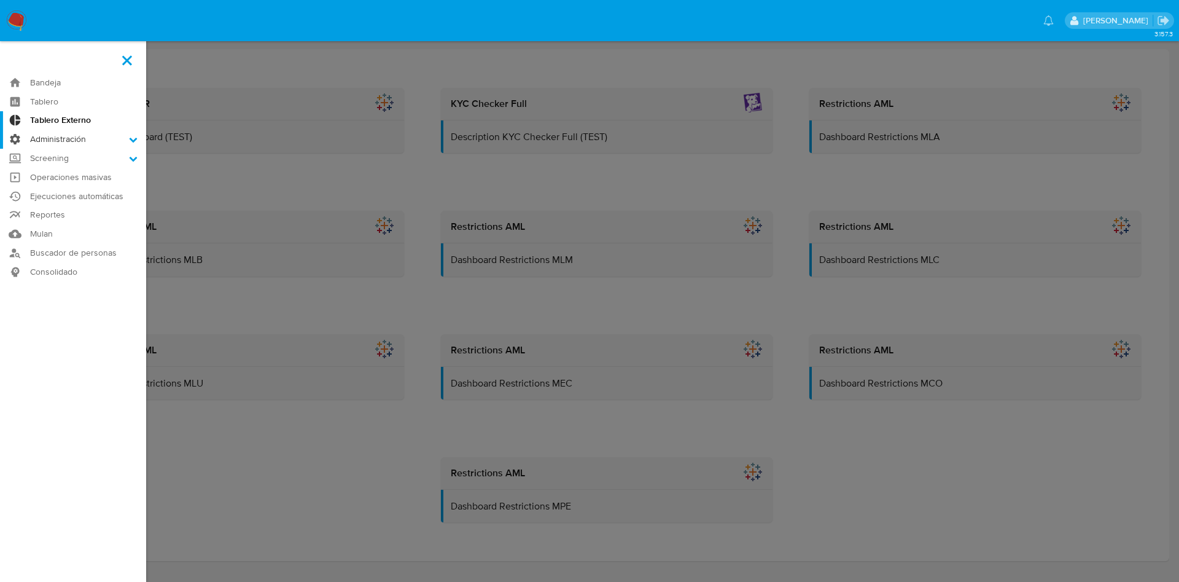
click at [77, 147] on label "Administración" at bounding box center [73, 139] width 146 height 19
click at [0, 0] on input "Administración" at bounding box center [0, 0] width 0 height 0
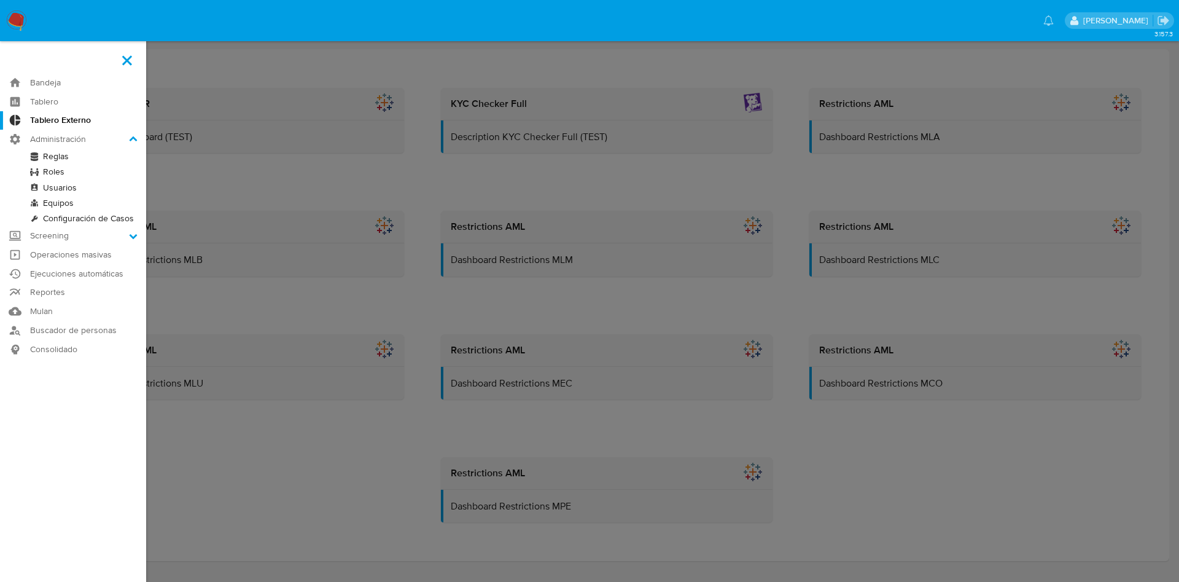
click at [53, 154] on link "Reglas" at bounding box center [73, 156] width 146 height 15
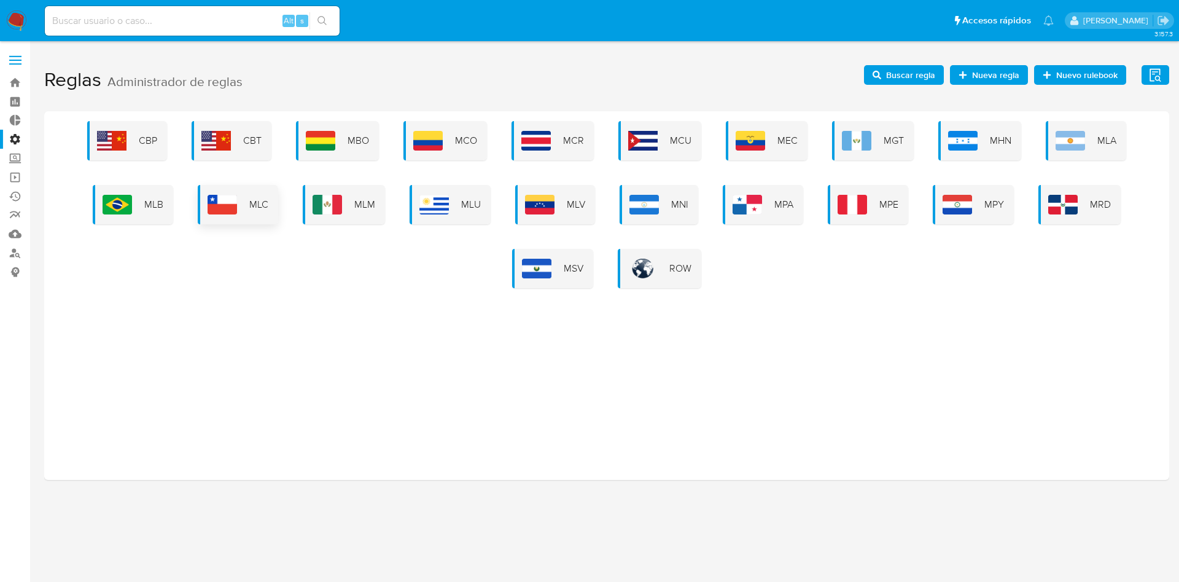
click at [263, 208] on span "MLC" at bounding box center [258, 205] width 19 height 14
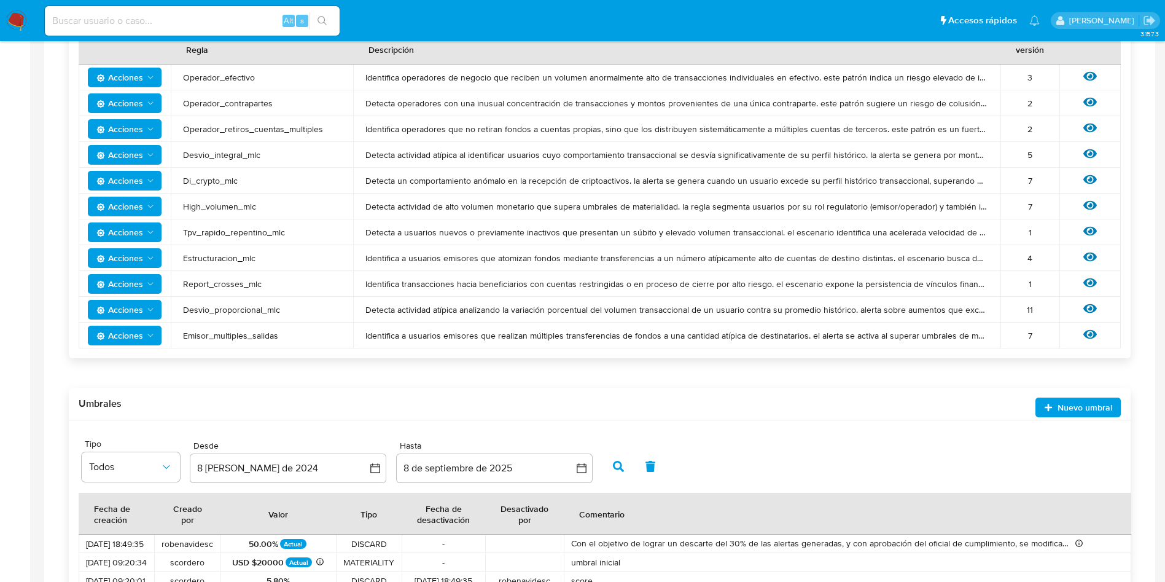
scroll to position [274, 0]
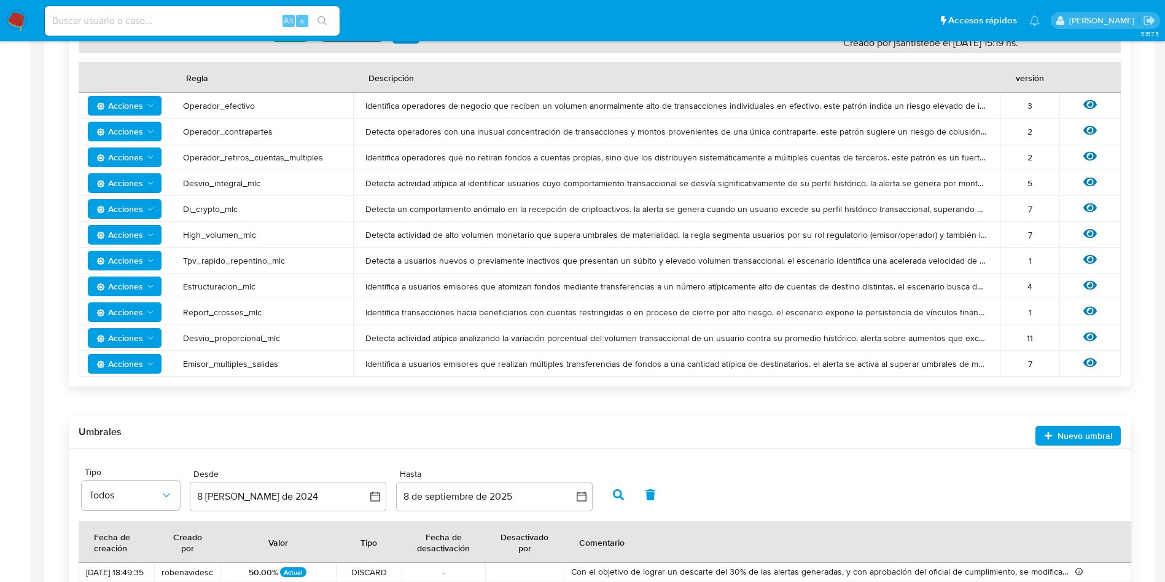
click at [1091, 122] on td "Ver regla" at bounding box center [1089, 132] width 61 height 26
click at [1091, 127] on icon at bounding box center [1090, 130] width 14 height 14
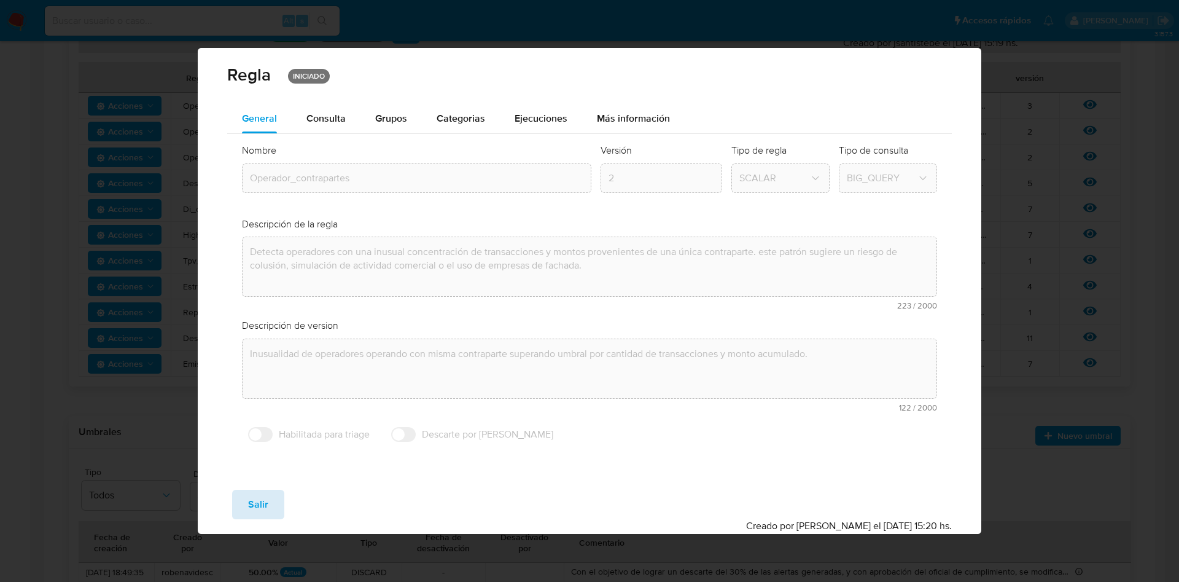
click at [251, 504] on span "Salir" at bounding box center [258, 504] width 20 height 27
type input "1"
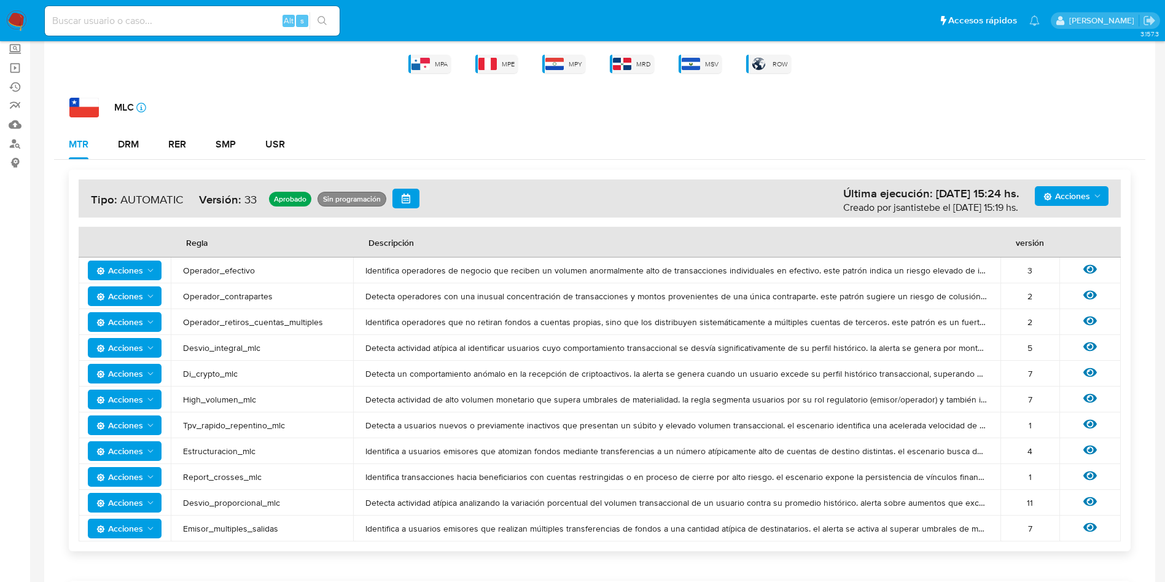
scroll to position [0, 0]
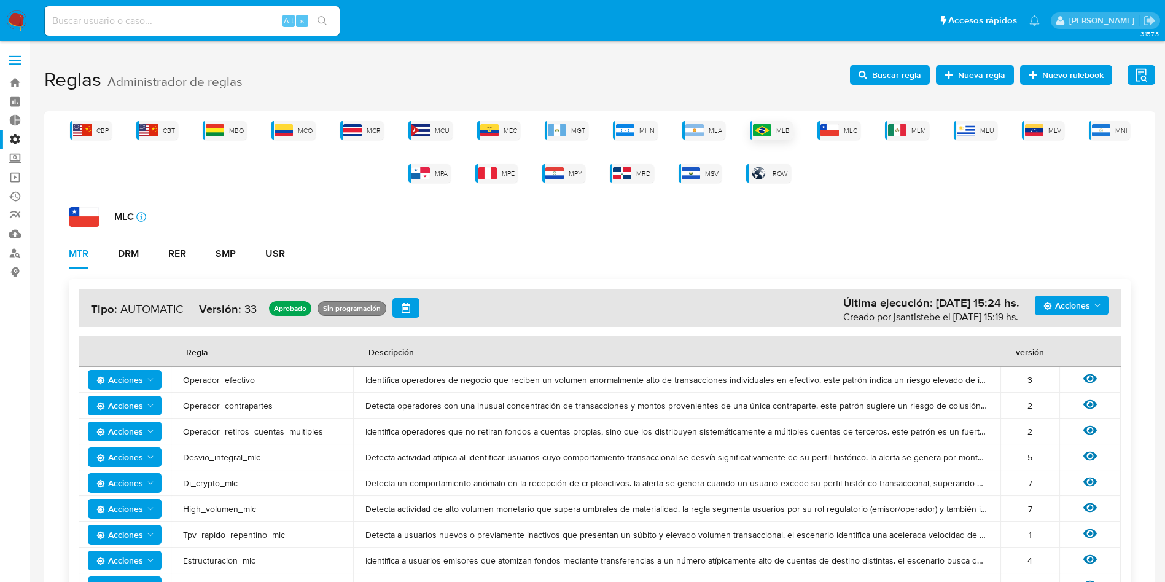
click at [774, 123] on div "MLB" at bounding box center [771, 130] width 43 height 18
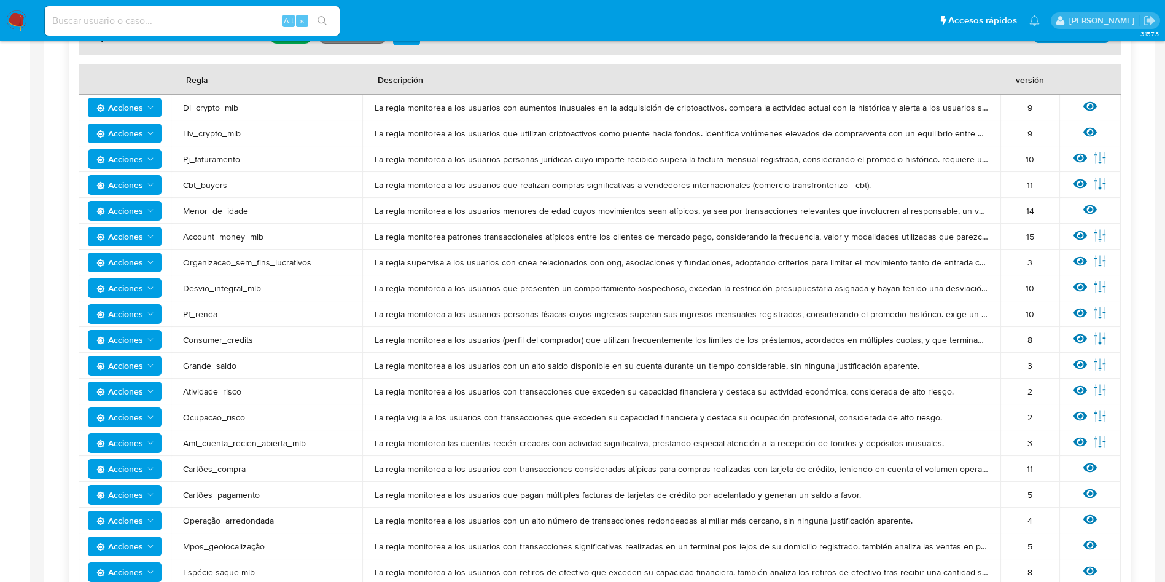
scroll to position [368, 0]
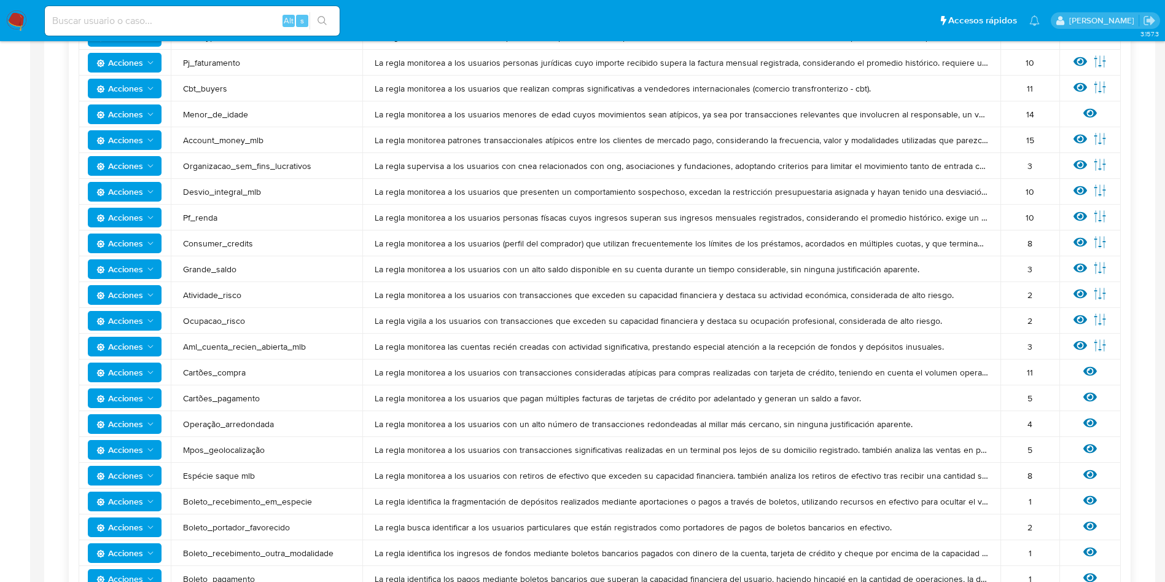
click at [1073, 214] on div "Ver regla Editar parámetros" at bounding box center [1090, 217] width 37 height 16
click at [1079, 215] on icon at bounding box center [1081, 216] width 14 height 14
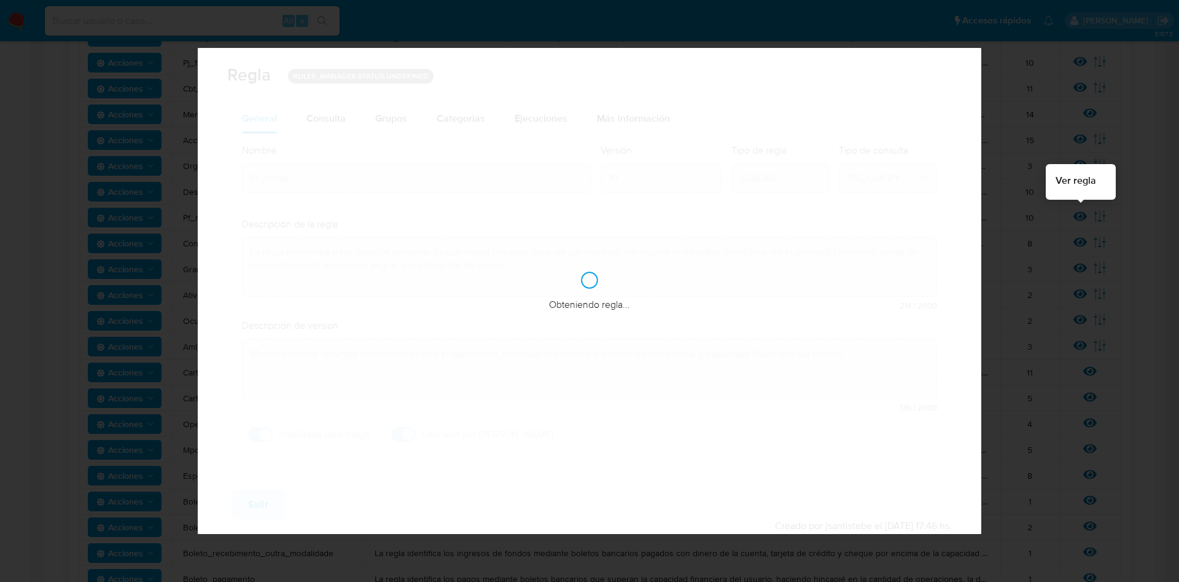
checkbox input "true"
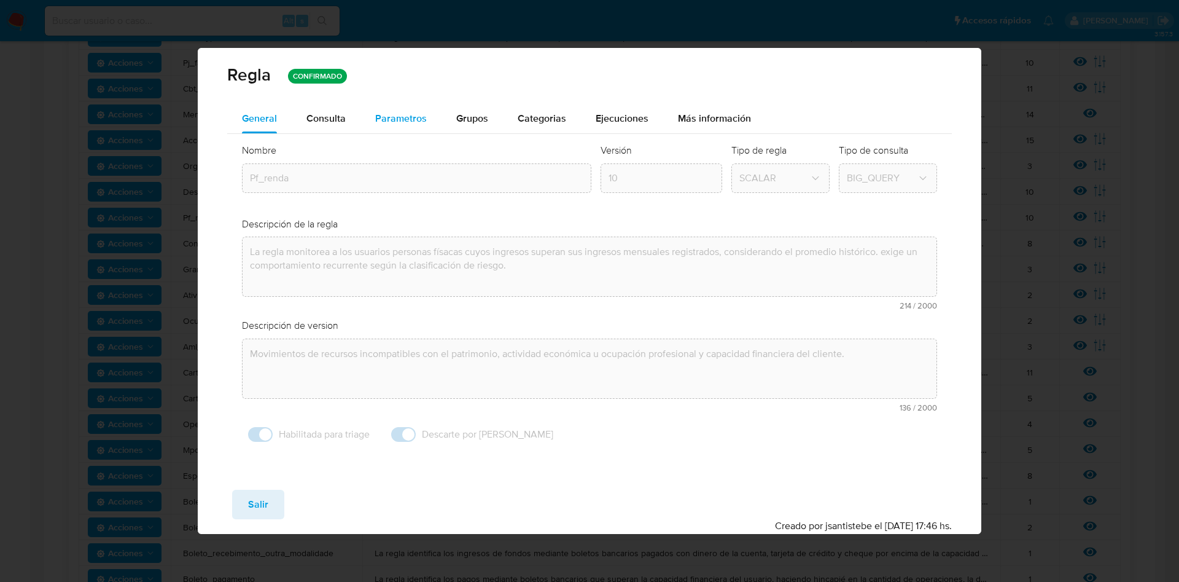
click at [365, 118] on button "Parametros" at bounding box center [401, 118] width 81 height 29
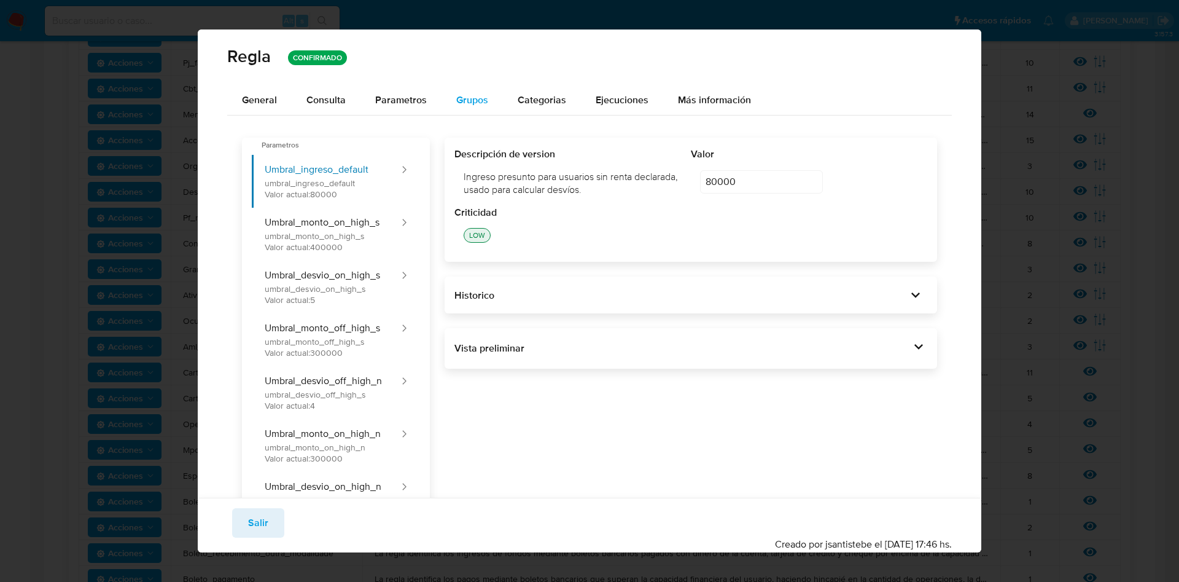
click at [481, 104] on span "Grupos" at bounding box center [472, 100] width 32 height 14
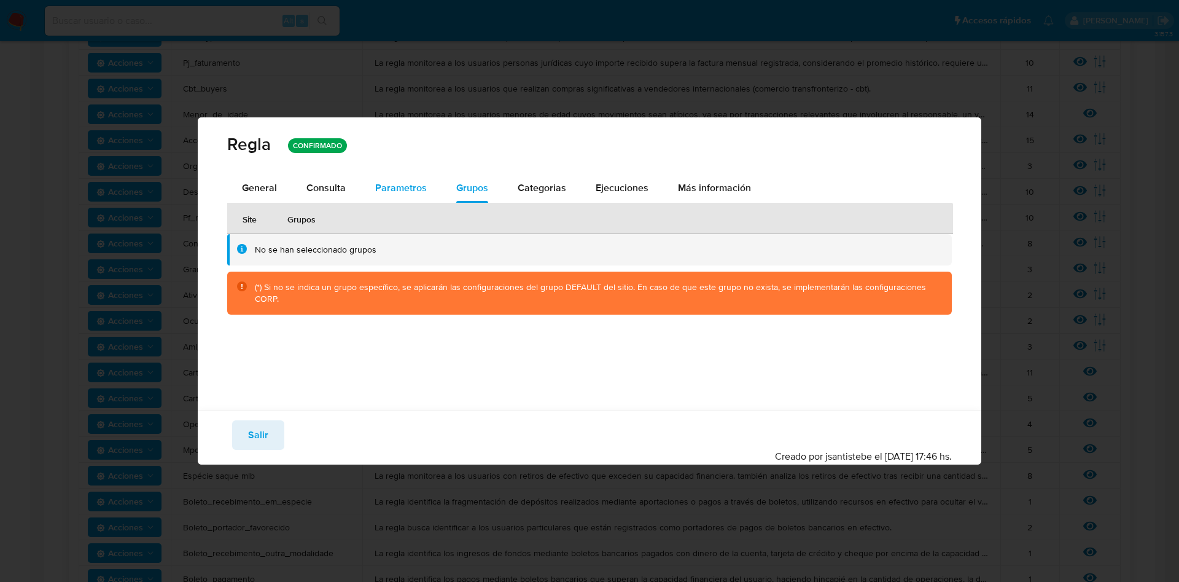
click at [409, 190] on span "Parametros" at bounding box center [401, 188] width 52 height 14
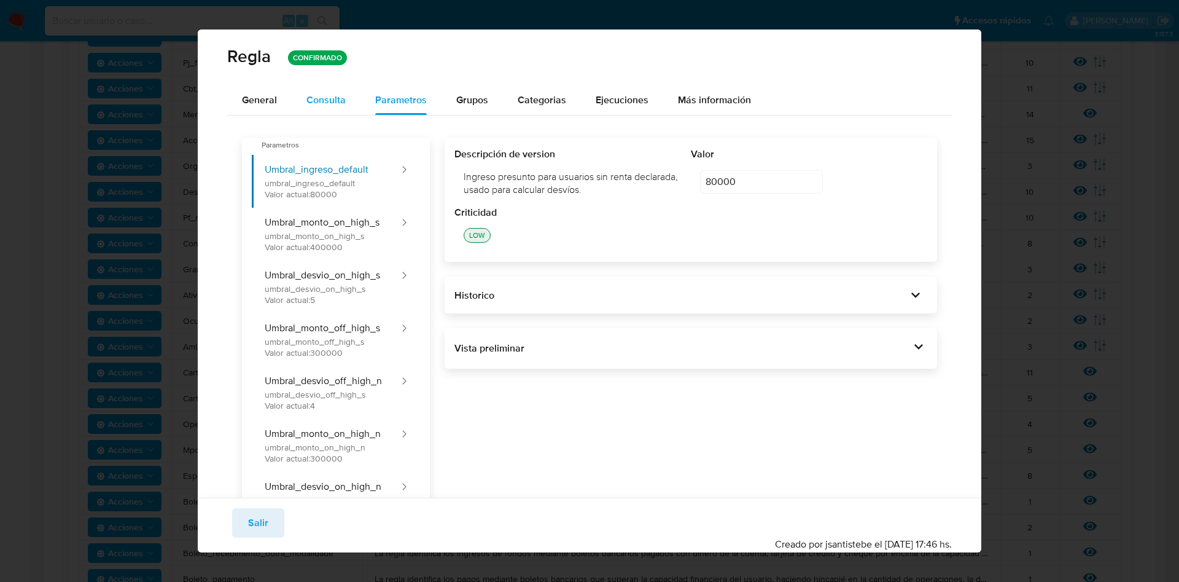
click at [330, 101] on span "Consulta" at bounding box center [325, 100] width 39 height 14
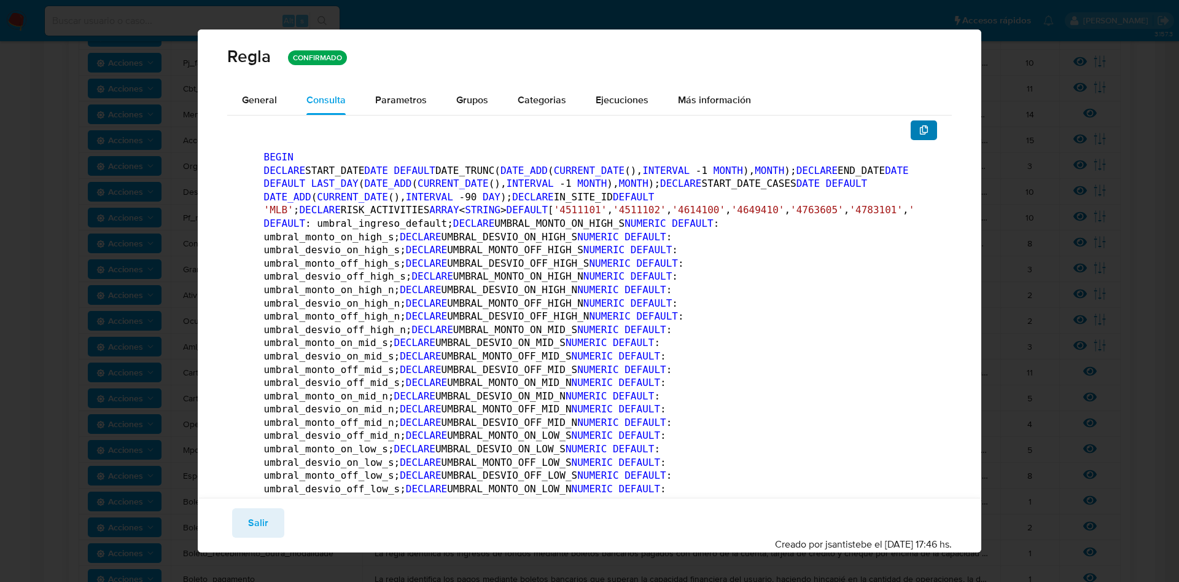
click at [911, 136] on button "button" at bounding box center [924, 130] width 27 height 20
click at [260, 529] on span "Salir" at bounding box center [258, 522] width 20 height 27
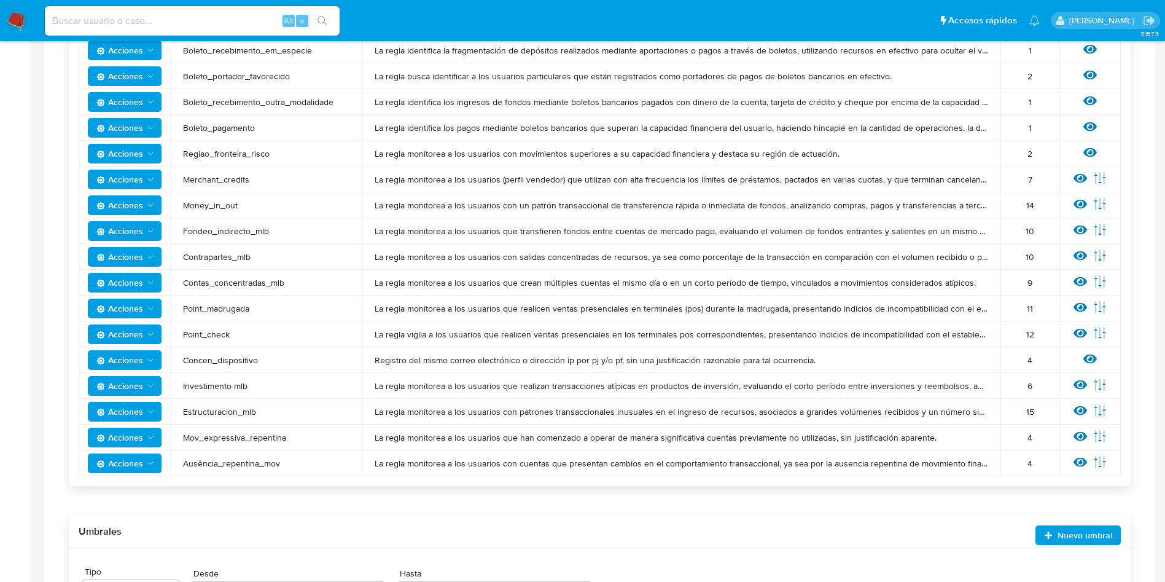
scroll to position [790, 0]
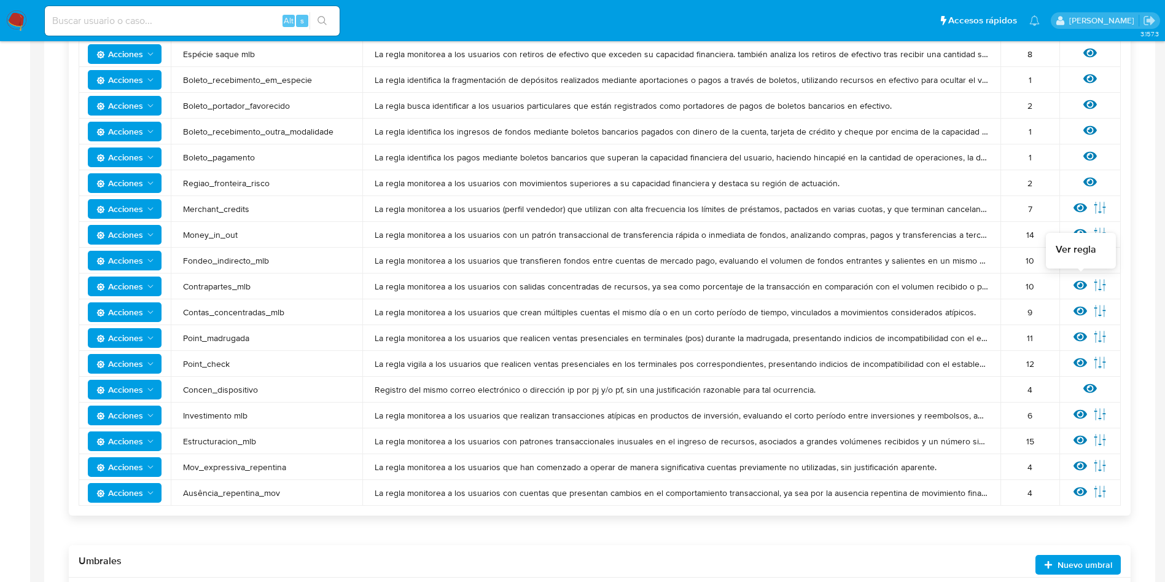
click at [1082, 284] on icon at bounding box center [1081, 285] width 14 height 9
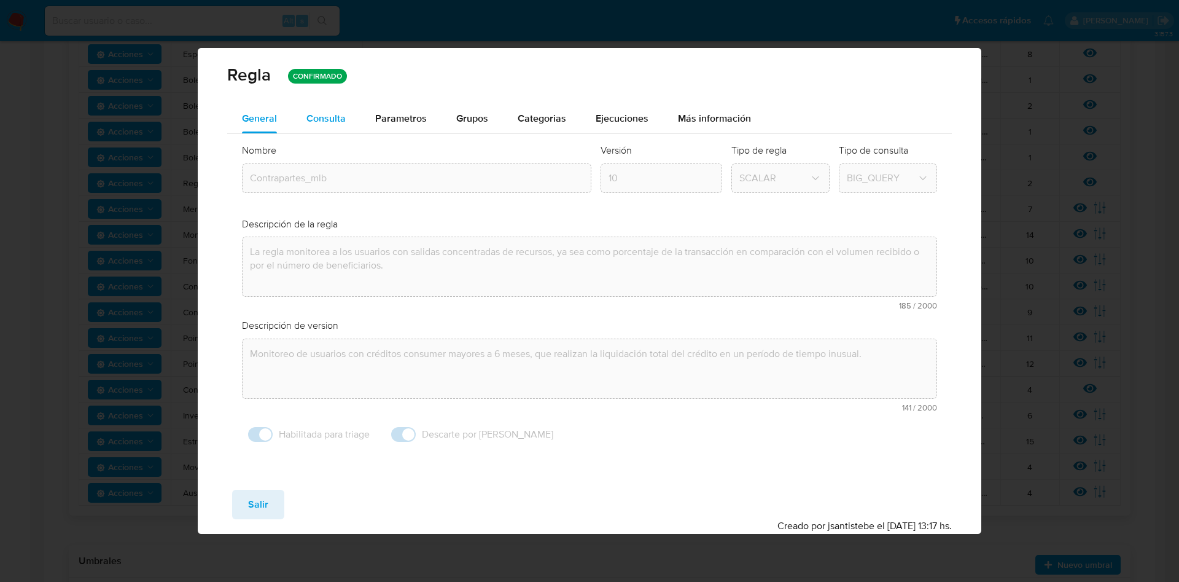
click at [313, 115] on span "Consulta" at bounding box center [325, 118] width 39 height 14
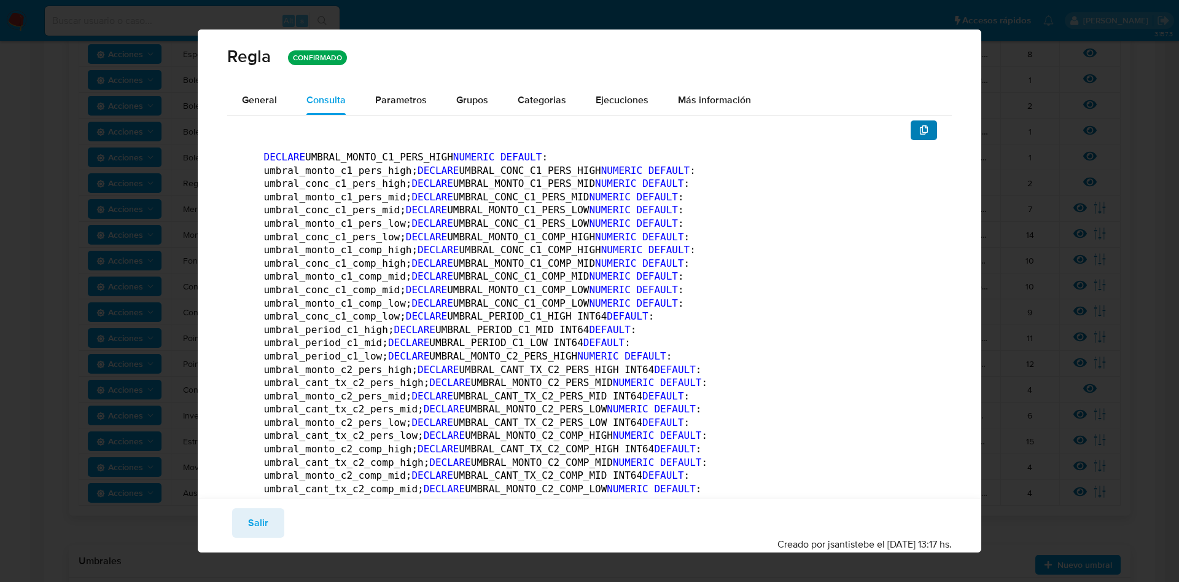
click at [919, 129] on icon "button" at bounding box center [924, 130] width 10 height 10
click at [393, 100] on span "Parametros" at bounding box center [401, 100] width 52 height 14
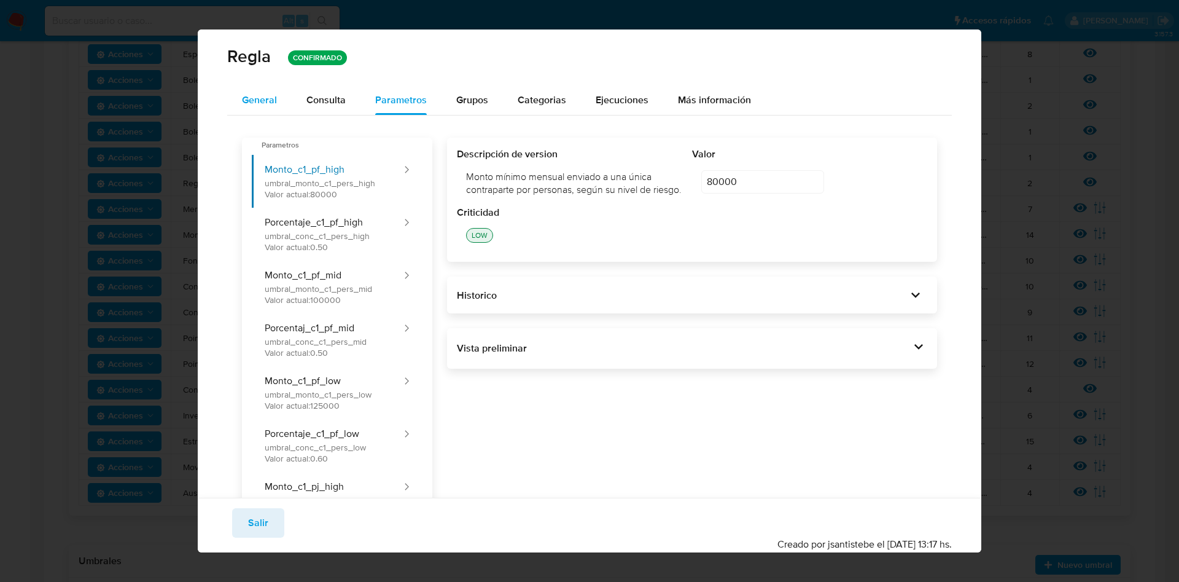
click at [254, 96] on span "General" at bounding box center [259, 100] width 35 height 14
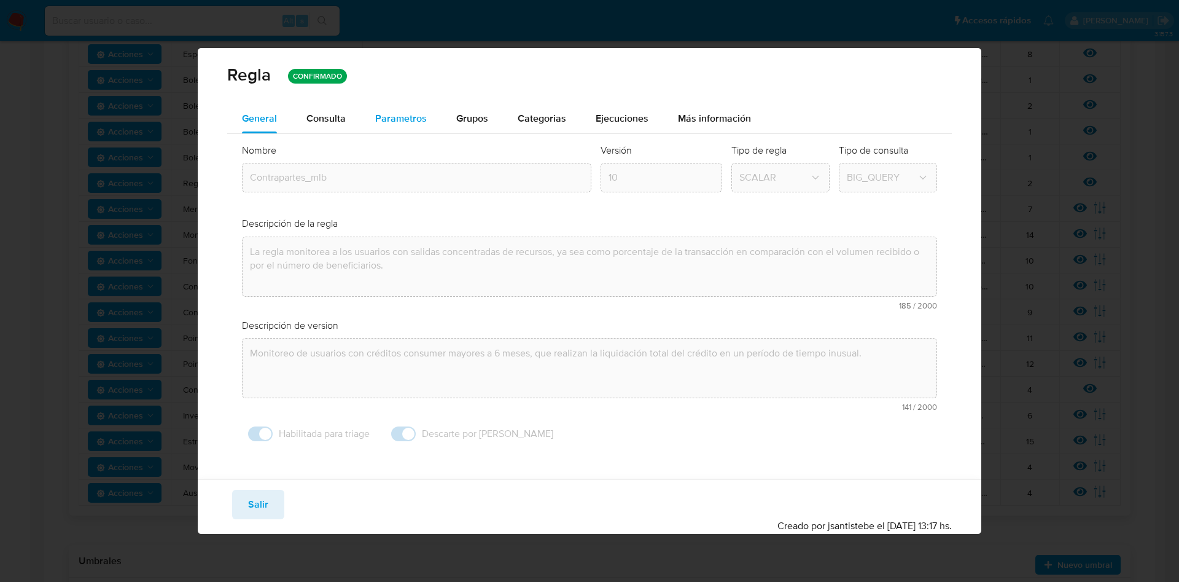
click at [391, 112] on span "Parametros" at bounding box center [401, 118] width 52 height 14
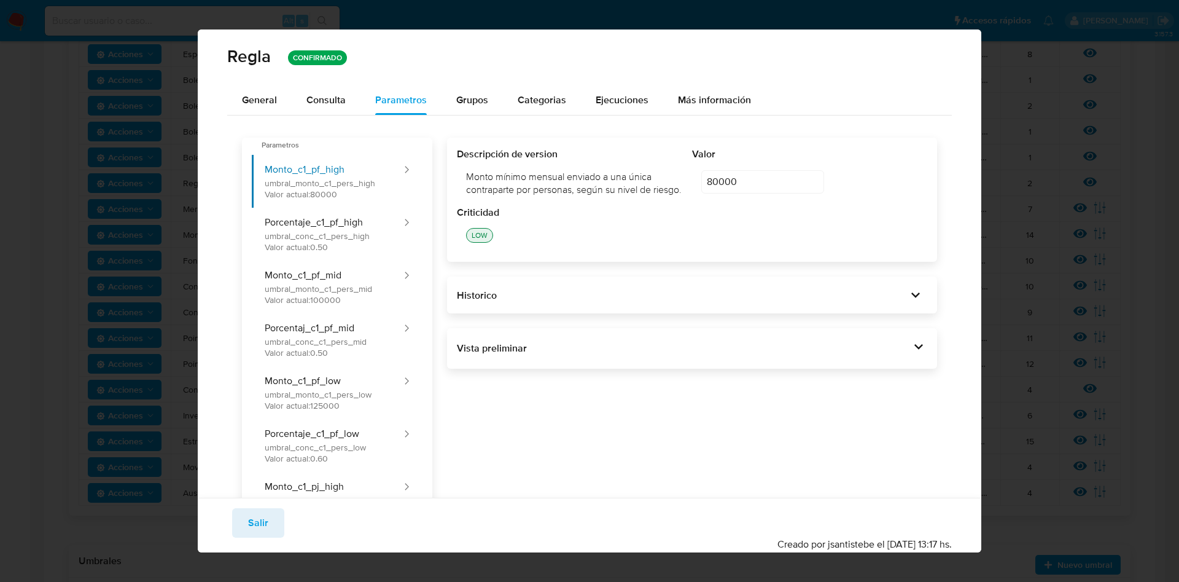
drag, startPoint x: 275, startPoint y: 525, endPoint x: 286, endPoint y: 480, distance: 46.6
click at [275, 525] on button "Salir" at bounding box center [258, 522] width 52 height 29
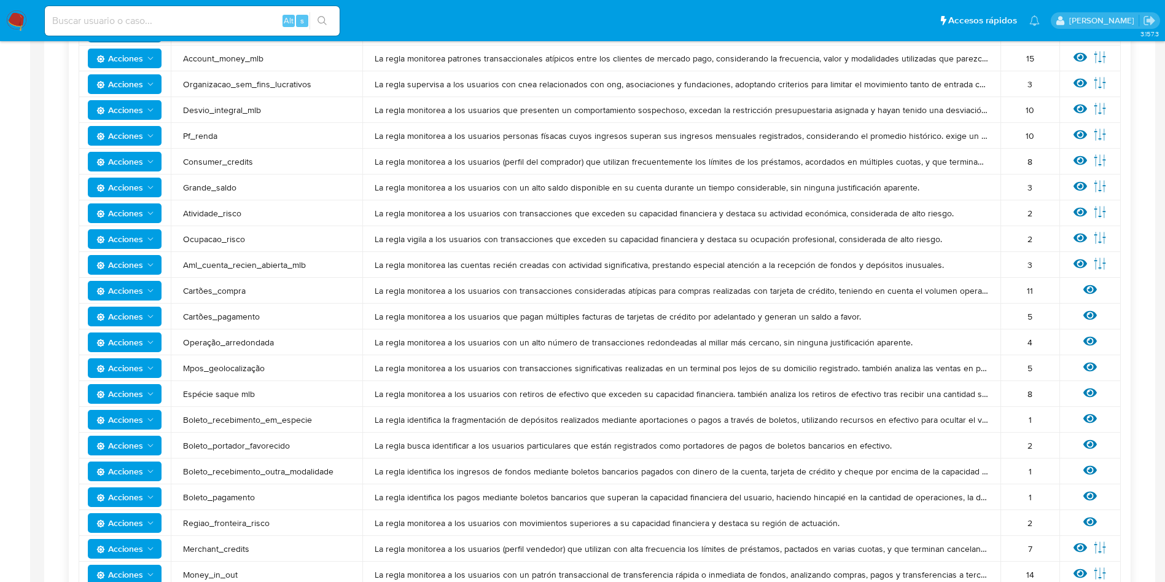
scroll to position [421, 0]
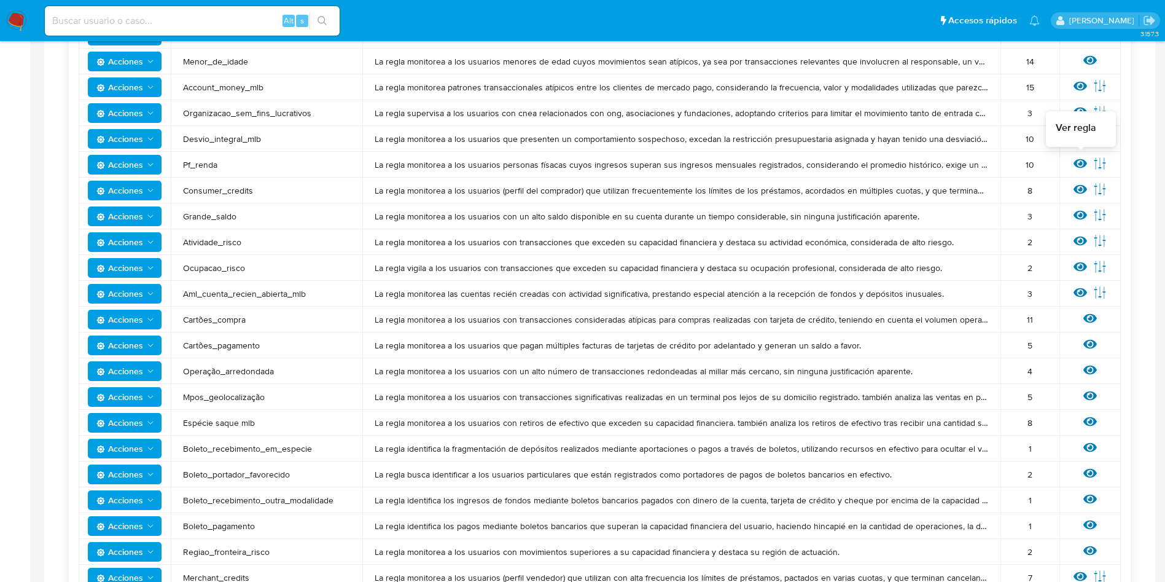
click at [1080, 165] on icon at bounding box center [1081, 163] width 14 height 9
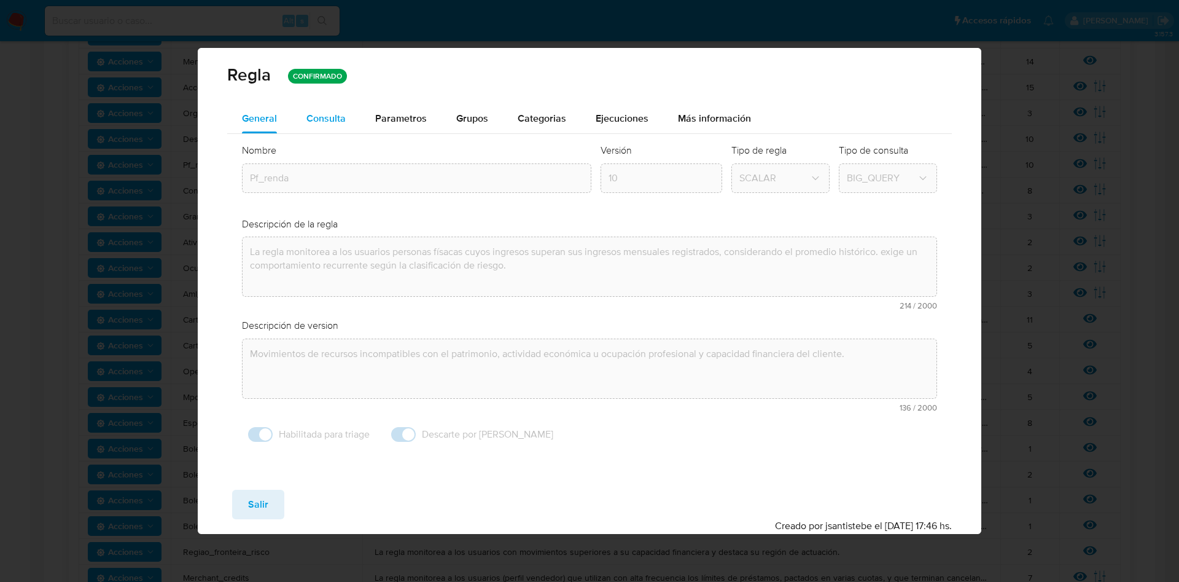
click at [329, 116] on span "Consulta" at bounding box center [325, 118] width 39 height 14
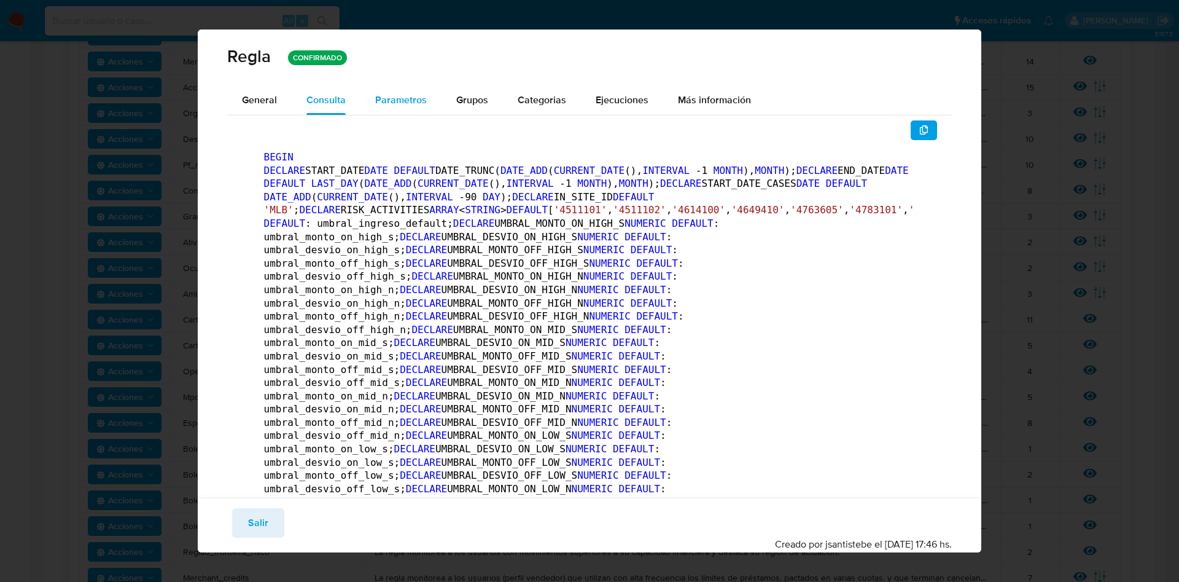
click at [393, 101] on span "Parametros" at bounding box center [401, 100] width 52 height 14
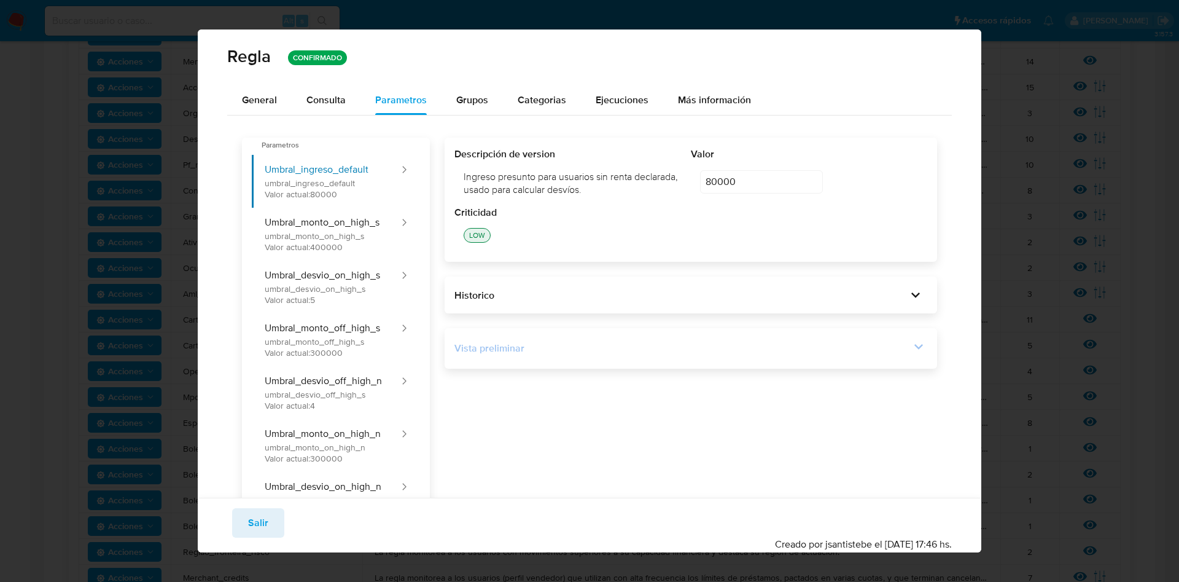
click at [892, 353] on div "Vista preliminar" at bounding box center [682, 348] width 456 height 14
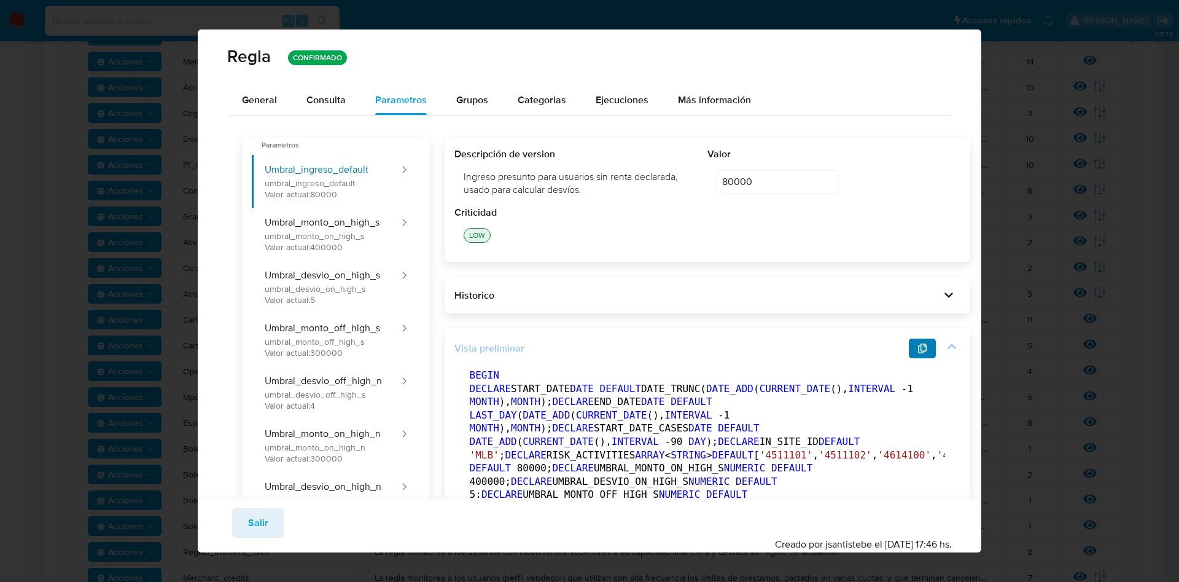
click at [909, 349] on button "button" at bounding box center [922, 348] width 27 height 20
click at [257, 89] on div "General" at bounding box center [259, 99] width 35 height 29
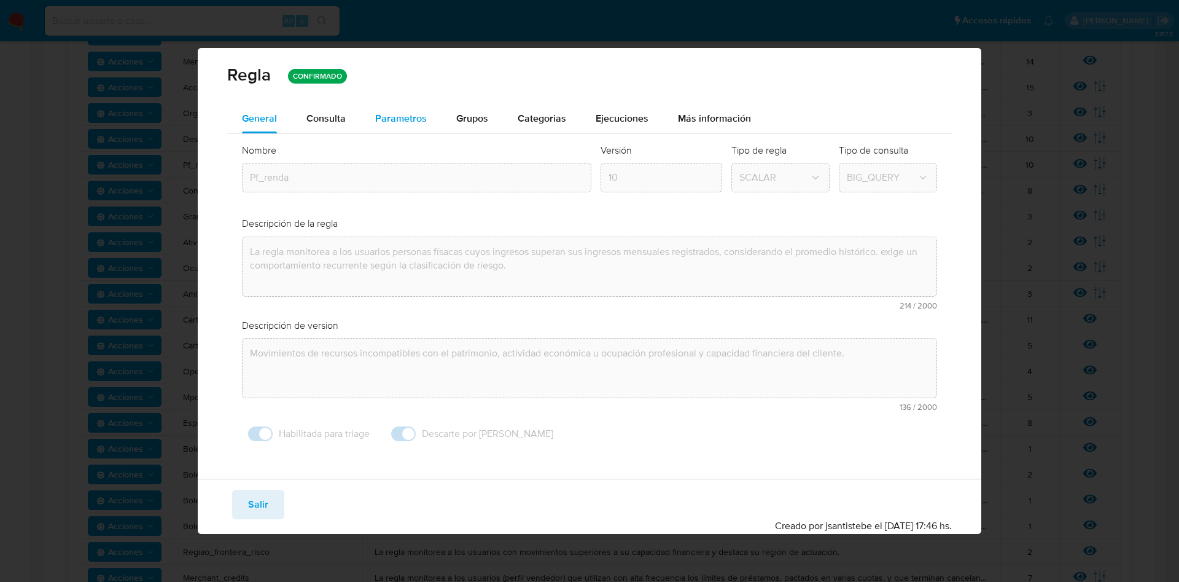
click at [388, 111] on span "Parametros" at bounding box center [401, 118] width 52 height 14
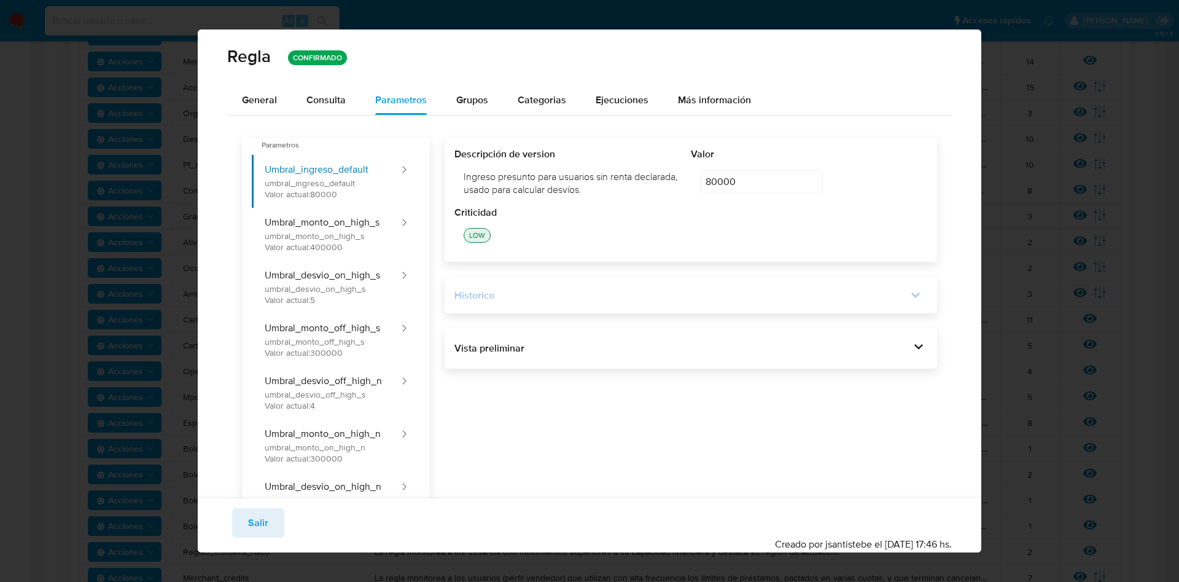
click at [891, 290] on div "Historico" at bounding box center [680, 296] width 453 height 14
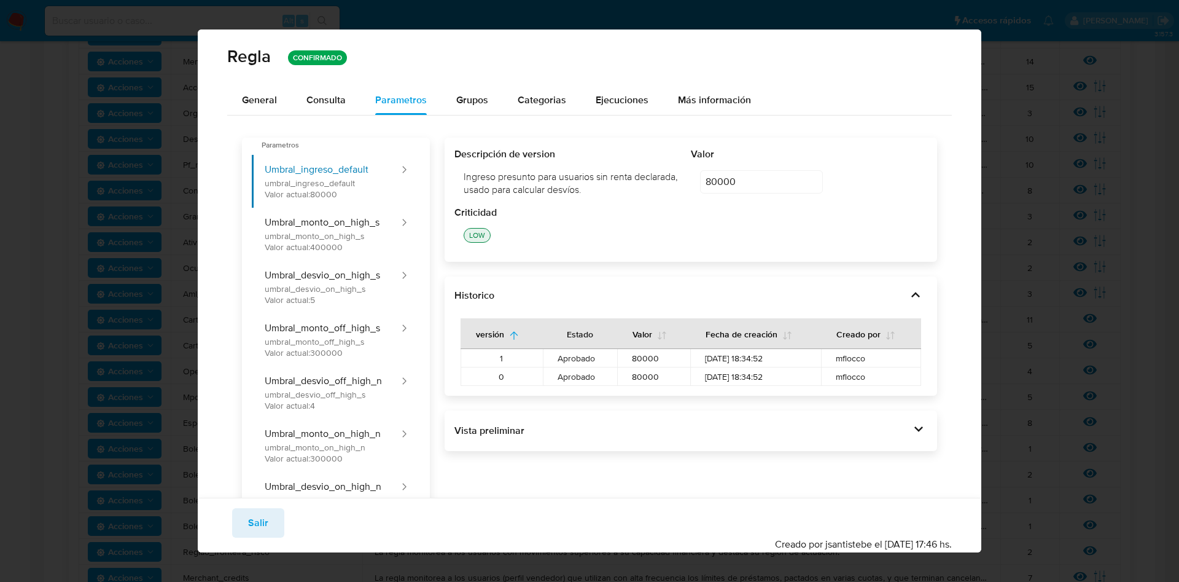
drag, startPoint x: 893, startPoint y: 291, endPoint x: 901, endPoint y: 332, distance: 41.9
click at [907, 292] on icon at bounding box center [915, 294] width 17 height 17
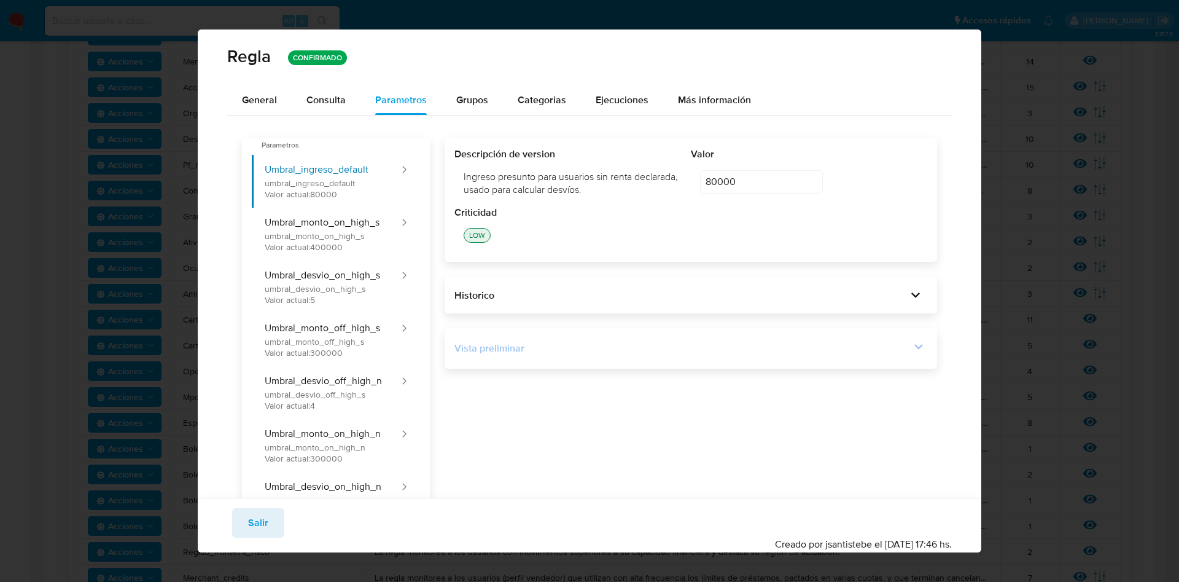
click at [910, 340] on icon at bounding box center [918, 346] width 17 height 17
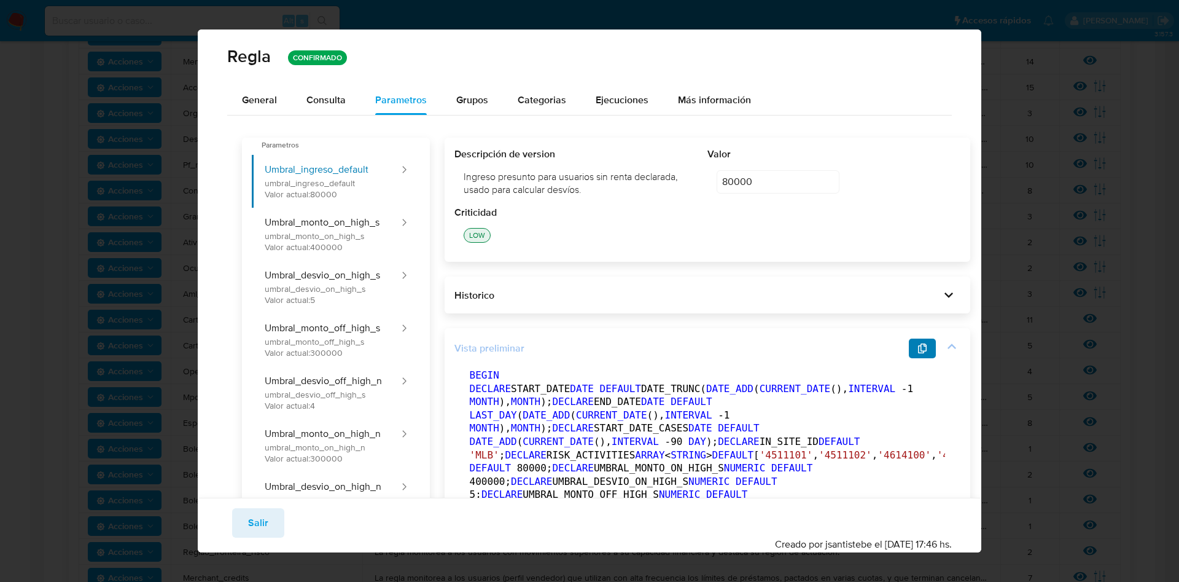
click at [918, 348] on icon "button" at bounding box center [923, 348] width 10 height 10
click at [276, 517] on button "Salir" at bounding box center [258, 522] width 52 height 29
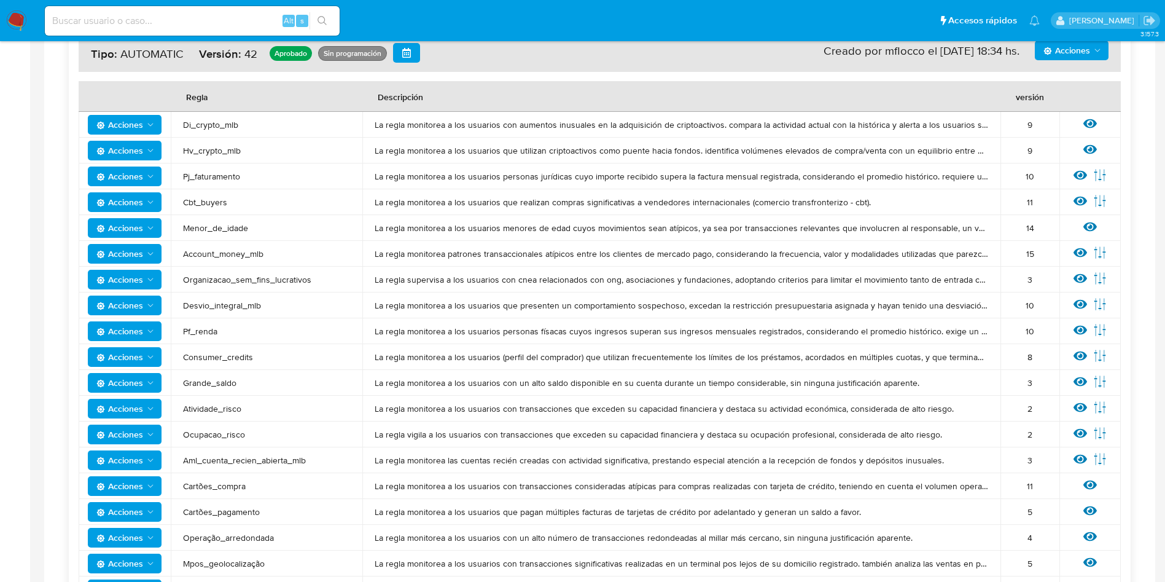
scroll to position [0, 0]
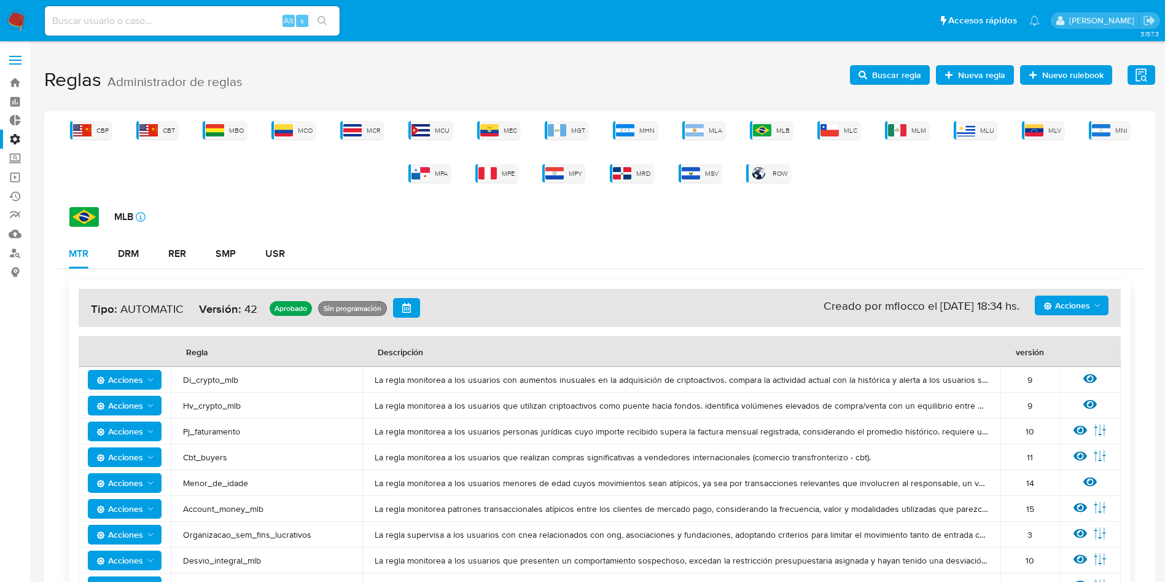
click at [10, 65] on label at bounding box center [15, 60] width 31 height 26
click at [0, 0] on input "checkbox" at bounding box center [0, 0] width 0 height 0
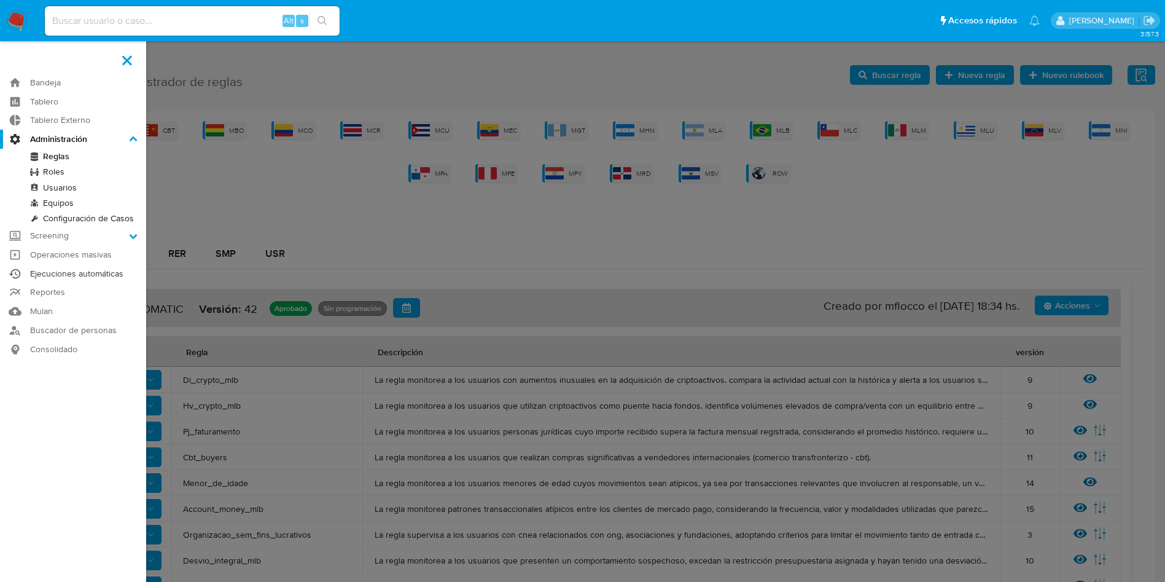
click at [84, 268] on link "Ejecuciones automáticas" at bounding box center [73, 273] width 146 height 19
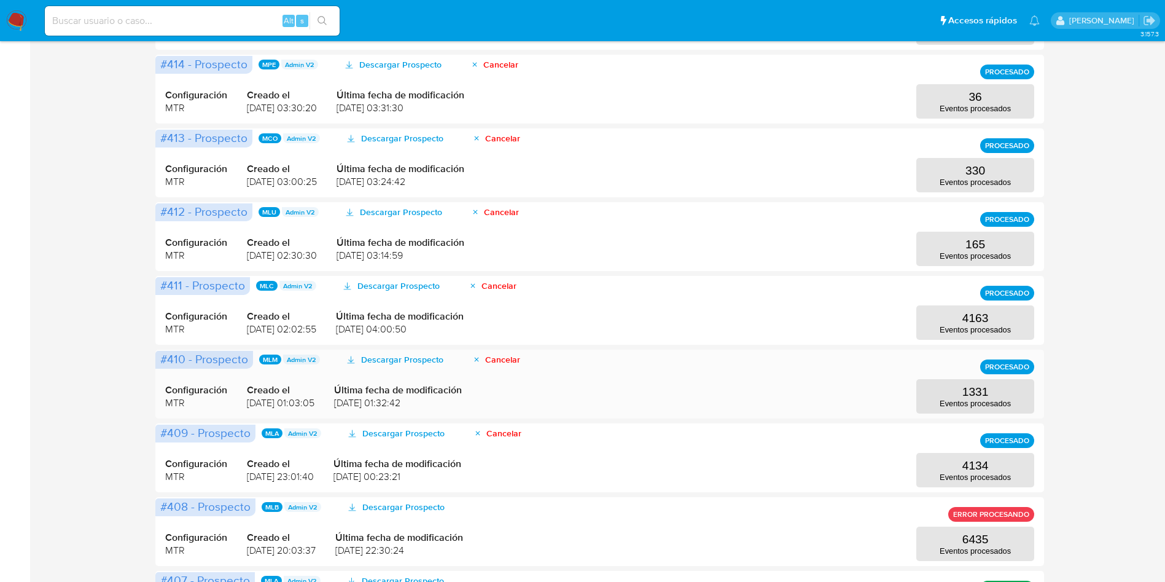
scroll to position [276, 0]
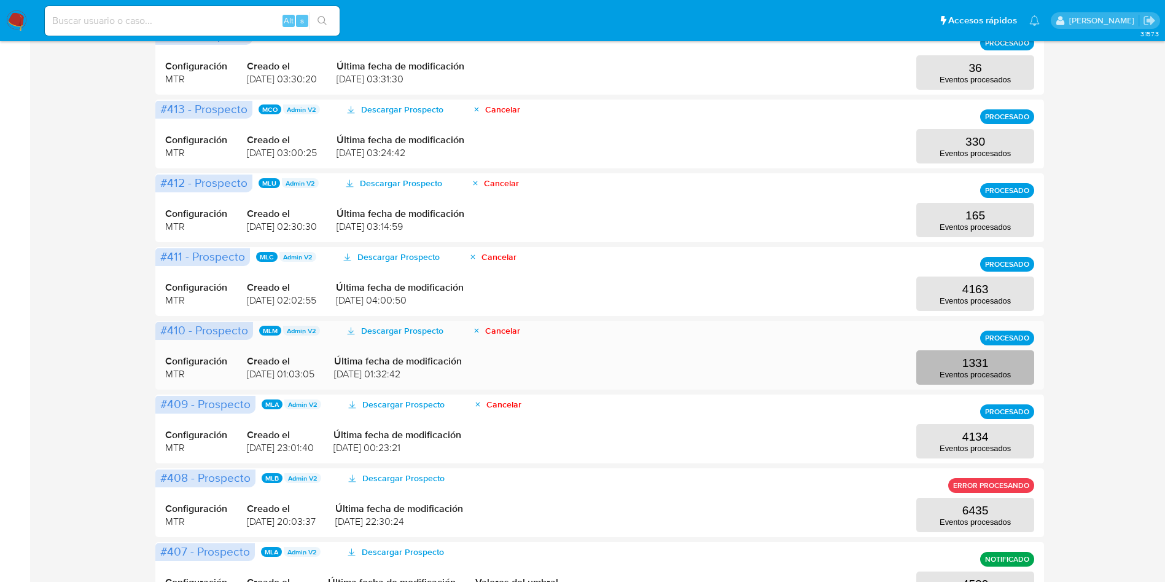
click at [937, 365] on button "1331 Eventos procesados" at bounding box center [975, 367] width 118 height 34
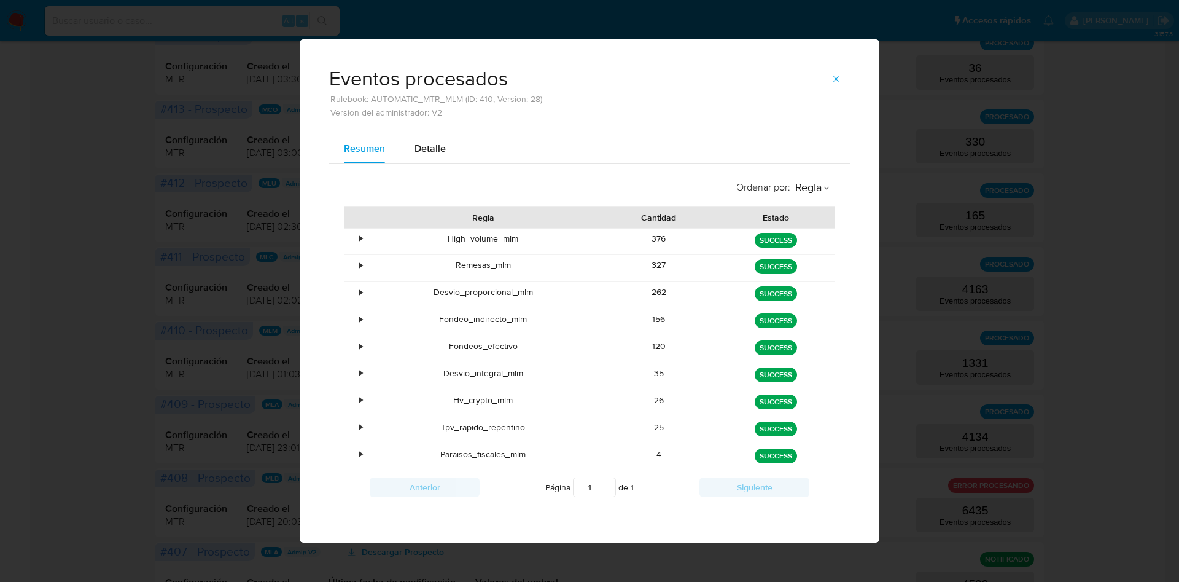
drag, startPoint x: 665, startPoint y: 239, endPoint x: 630, endPoint y: 238, distance: 35.0
click at [630, 238] on div "376" at bounding box center [659, 241] width 117 height 26
click at [687, 172] on div "Ordenar por : [PERSON_NAME] Cantidad Estado • High_volume_mlm 376 green SUCCESS…" at bounding box center [589, 338] width 521 height 349
click at [840, 76] on icon "button" at bounding box center [837, 79] width 10 height 10
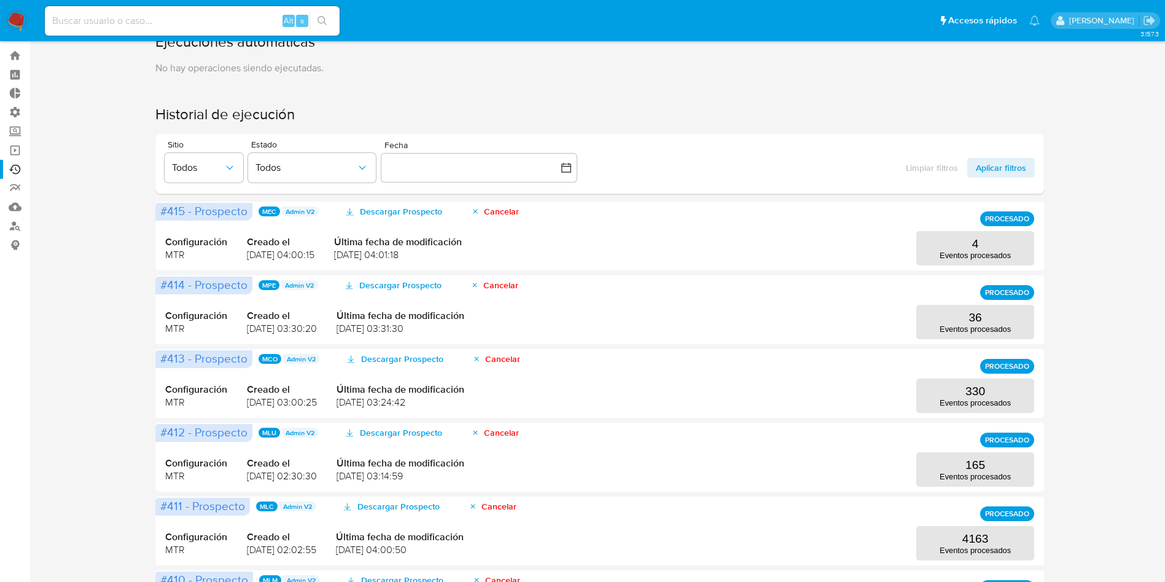
scroll to position [0, 0]
